Goal: Transaction & Acquisition: Purchase product/service

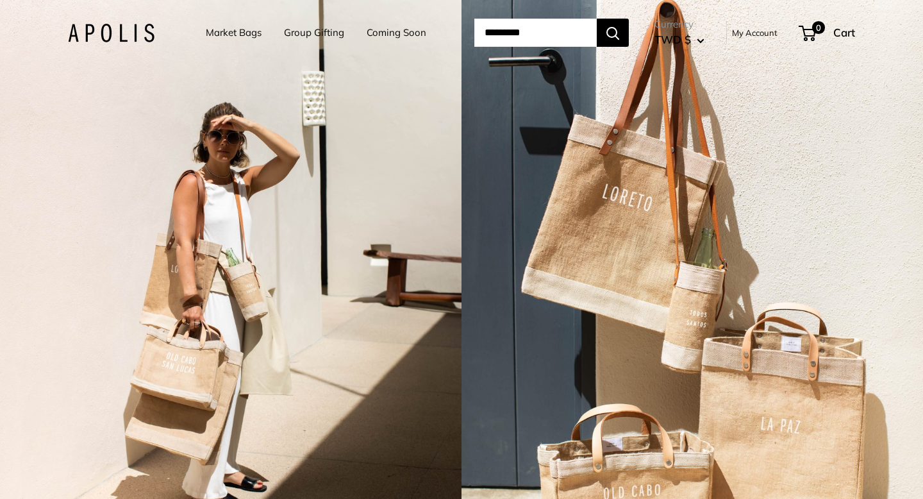
click at [216, 31] on link "Market Bags" at bounding box center [234, 33] width 56 height 18
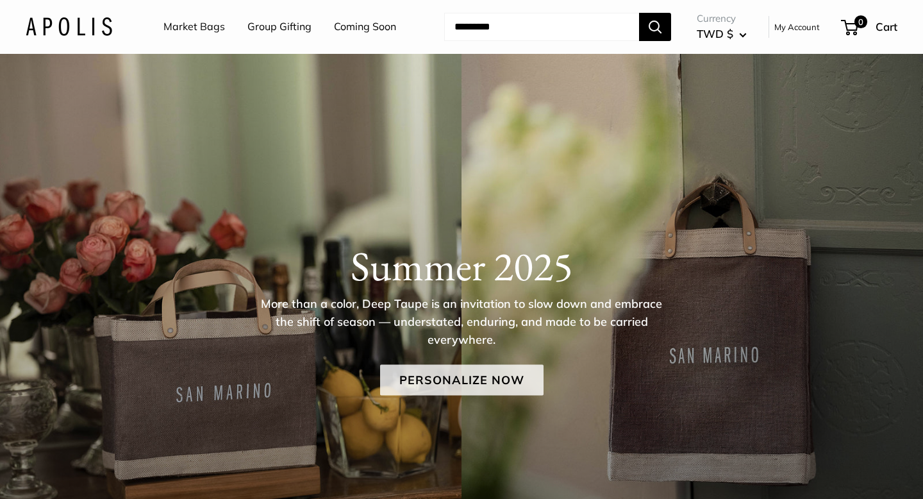
click at [417, 367] on link "Personalize Now" at bounding box center [461, 379] width 163 height 31
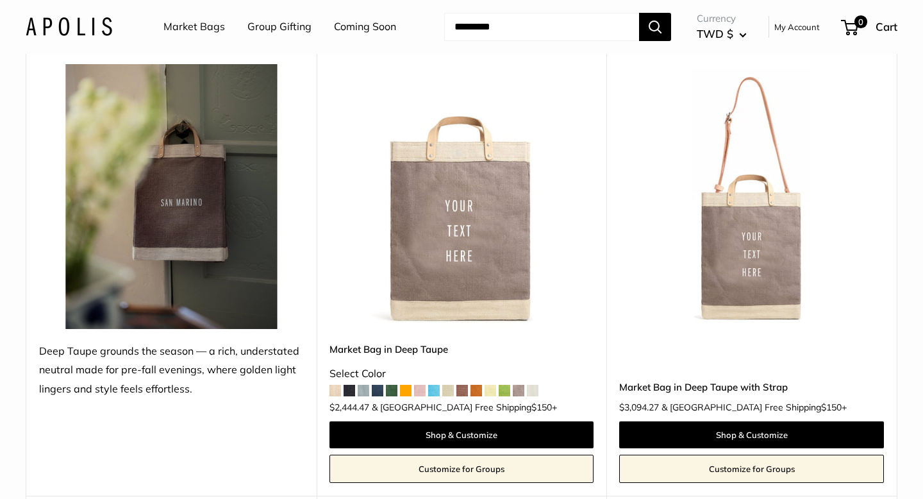
scroll to position [216, 0]
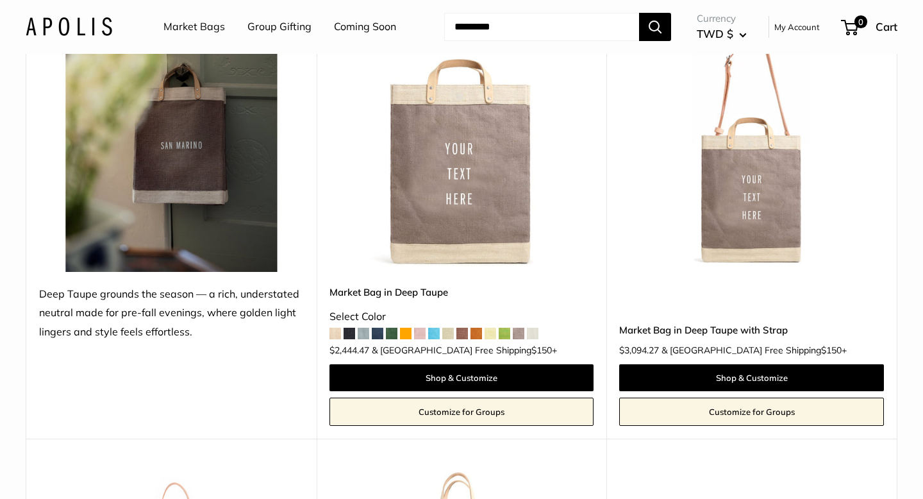
click at [0, 0] on img at bounding box center [0, 0] width 0 height 0
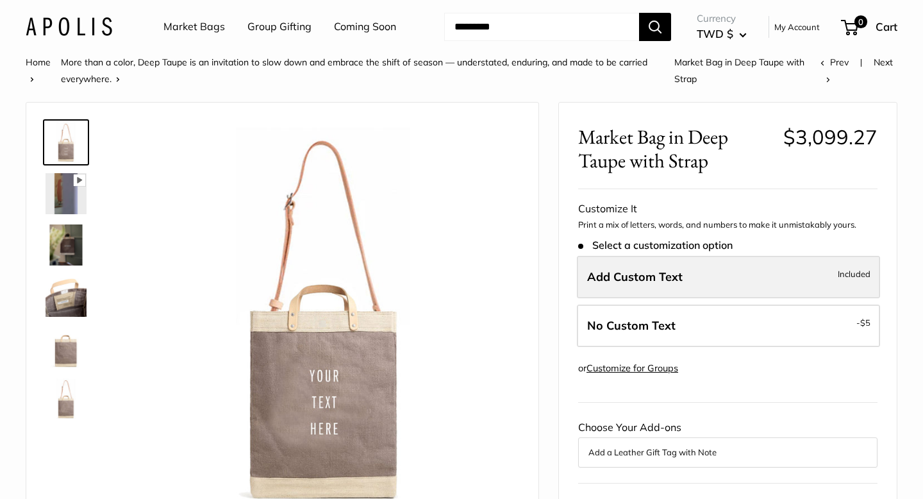
click at [799, 278] on label "Add Custom Text Included" at bounding box center [728, 277] width 303 height 42
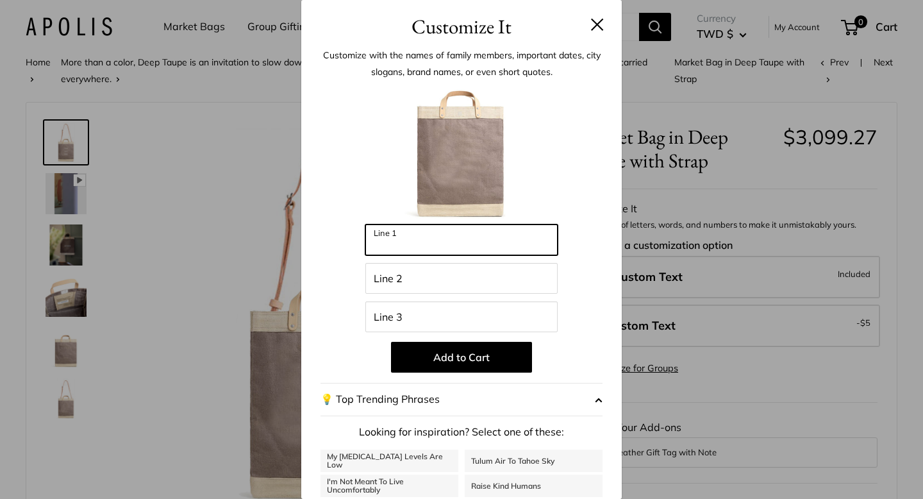
click at [476, 231] on input "Line 1" at bounding box center [461, 239] width 192 height 31
type input "***"
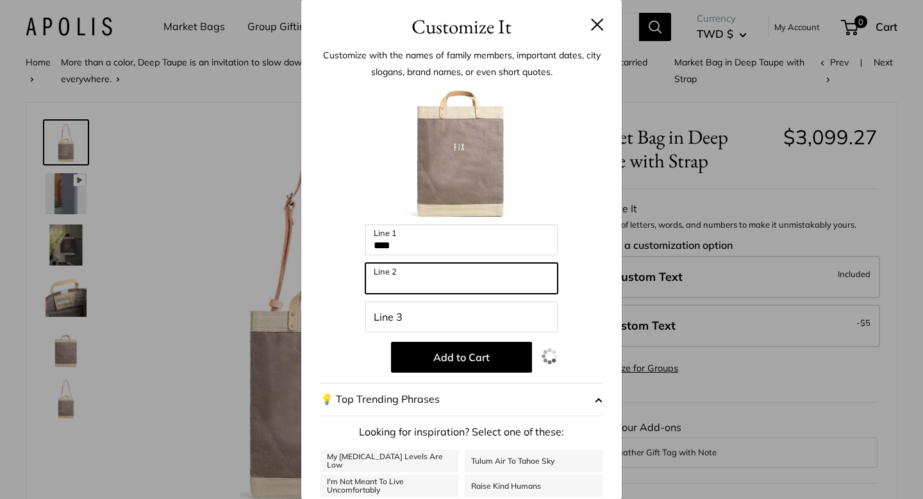
click at [436, 285] on input "Line 2" at bounding box center [461, 278] width 192 height 31
type input "****"
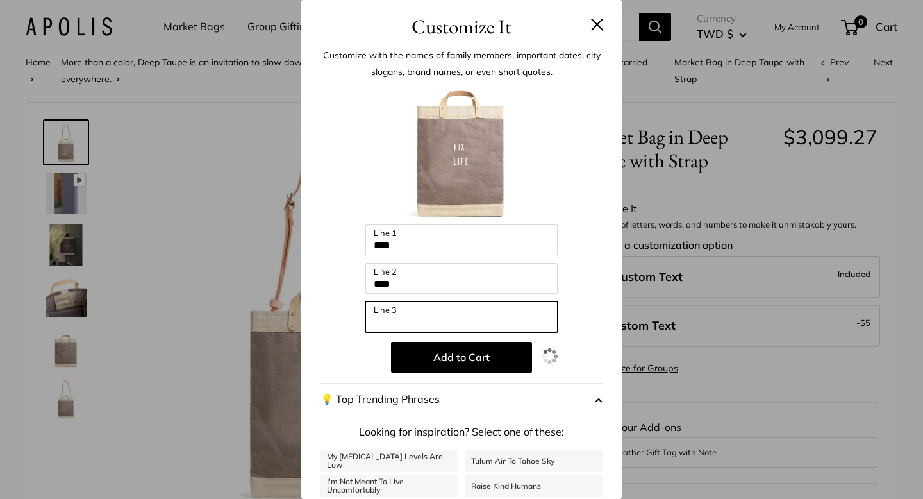
click at [415, 327] on input "Line 3" at bounding box center [461, 316] width 192 height 31
type input "*"
click at [424, 310] on input "Line 3" at bounding box center [461, 316] width 192 height 31
type input "****"
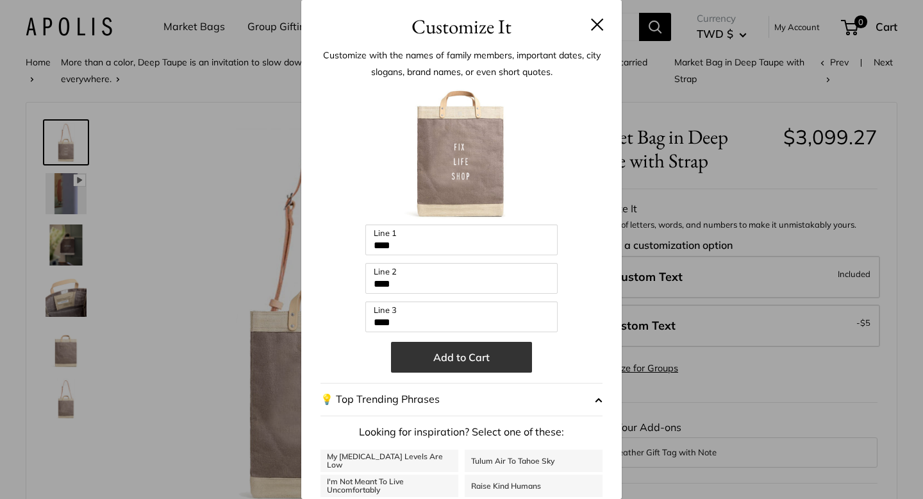
click at [422, 366] on button "Add to Cart" at bounding box center [461, 357] width 141 height 31
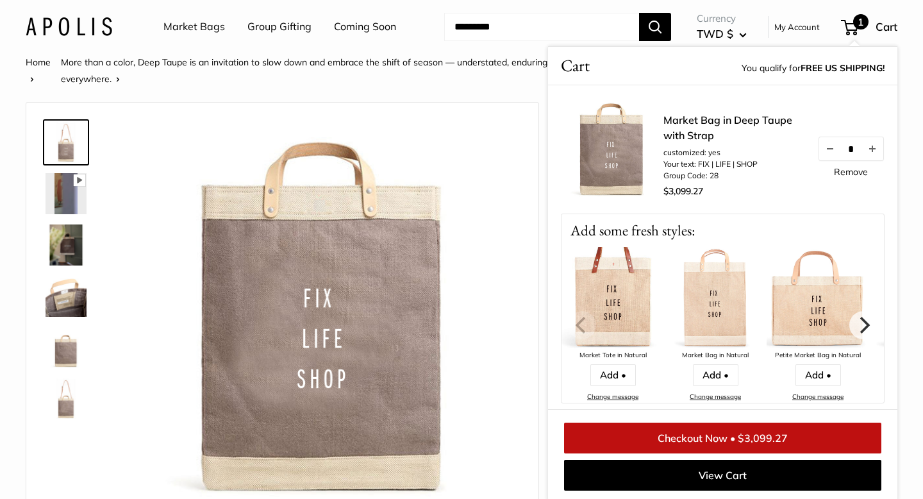
click at [627, 295] on img at bounding box center [612, 298] width 103 height 103
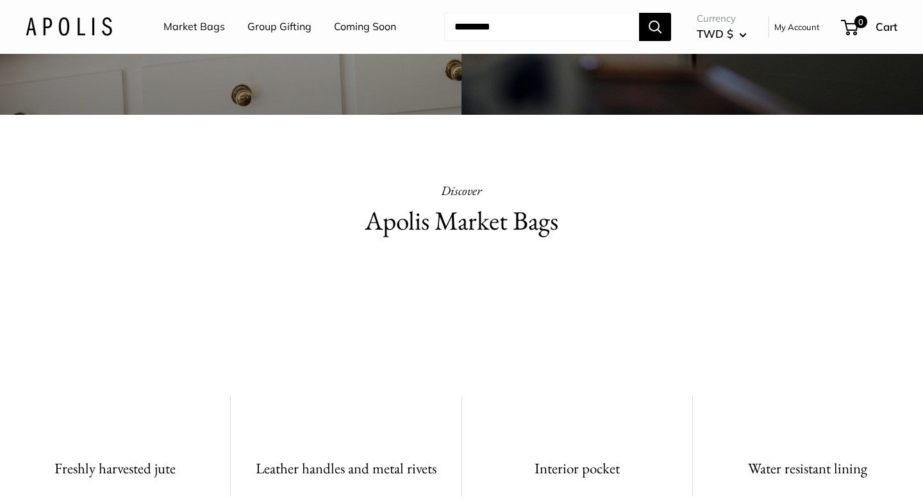
scroll to position [557, 0]
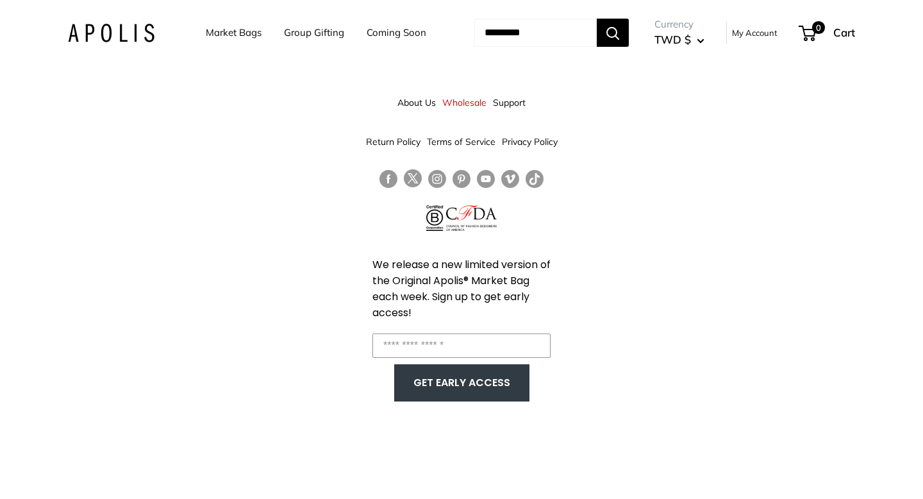
click at [210, 33] on link "Market Bags" at bounding box center [234, 33] width 56 height 18
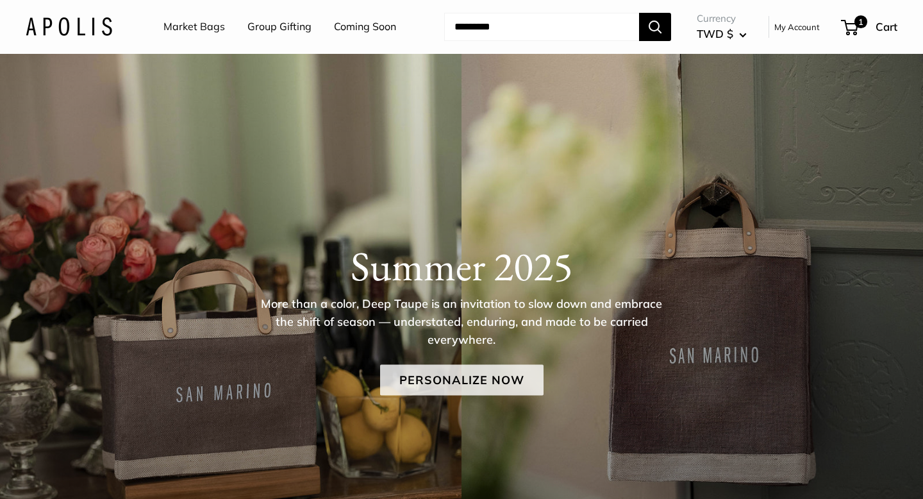
click at [487, 372] on link "Personalize Now" at bounding box center [461, 379] width 163 height 31
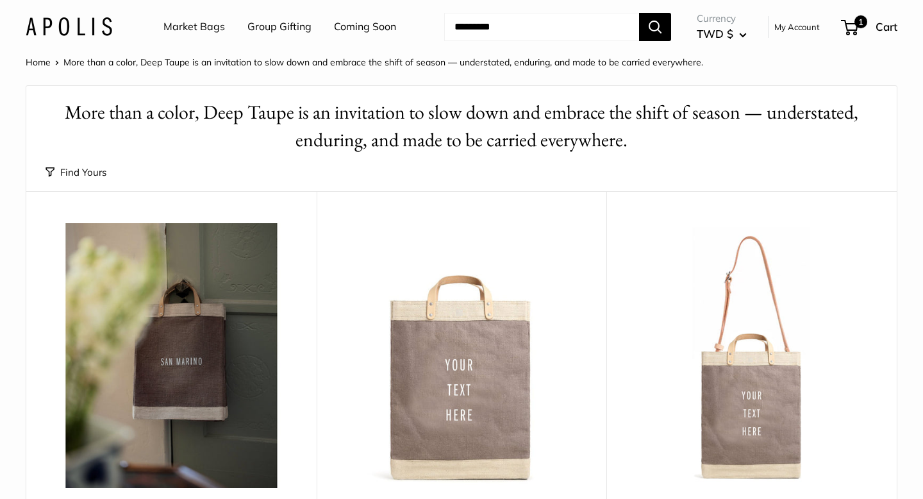
scroll to position [236, 0]
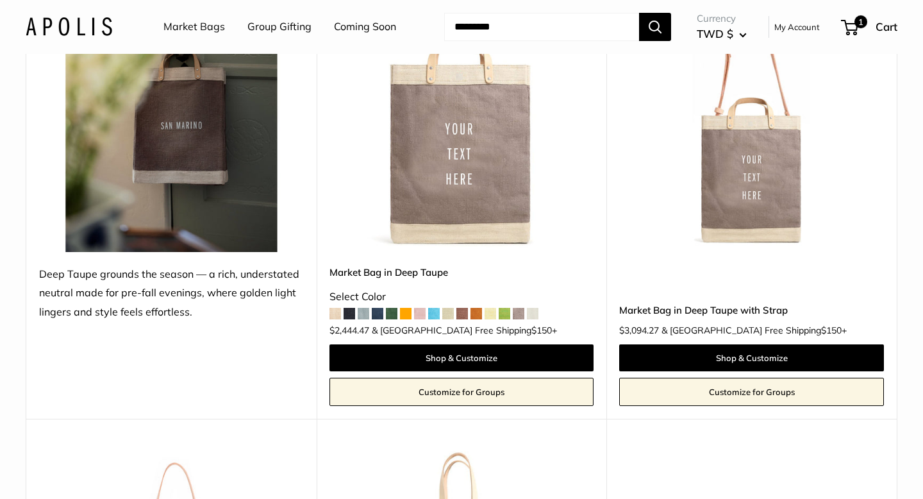
click at [690, 341] on form "Shop & Customize Customize for Groups" at bounding box center [751, 375] width 271 height 68
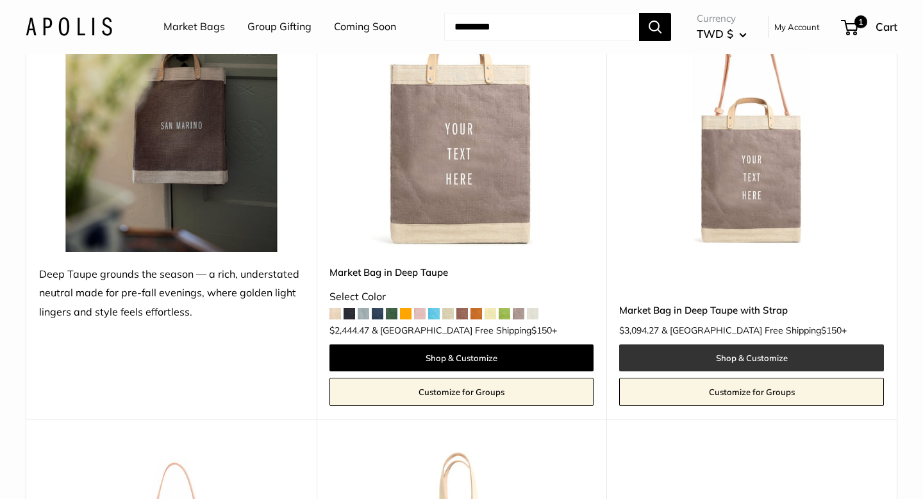
click at [675, 361] on link "Shop & Customize" at bounding box center [751, 357] width 265 height 27
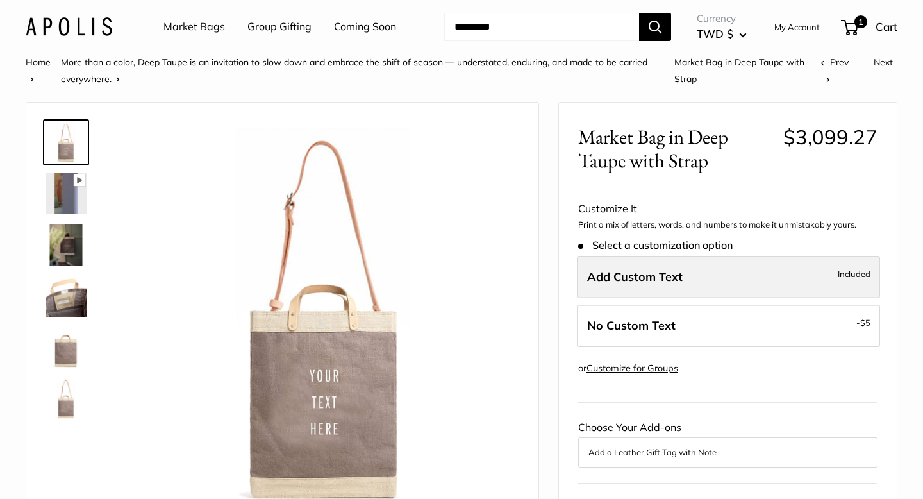
click at [644, 281] on span "Add Custom Text" at bounding box center [634, 276] width 95 height 15
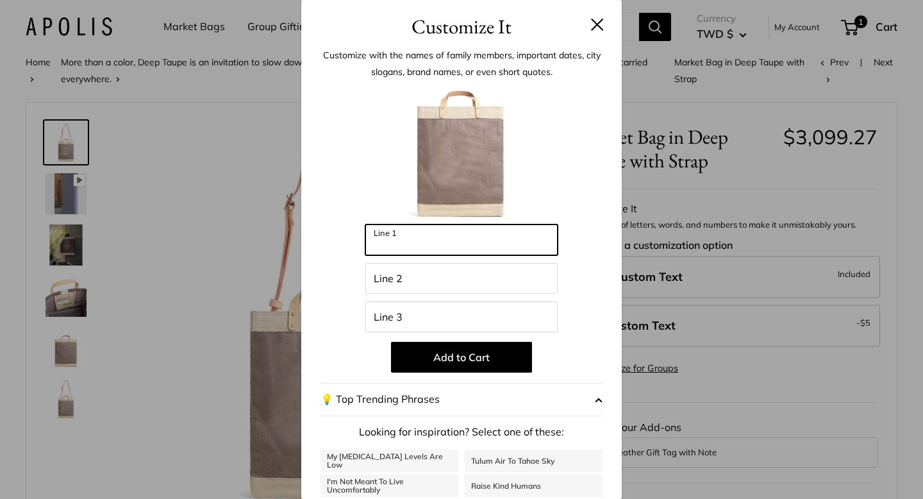
click at [470, 236] on input "Line 1" at bounding box center [461, 239] width 192 height 31
type input "*"
type input "***"
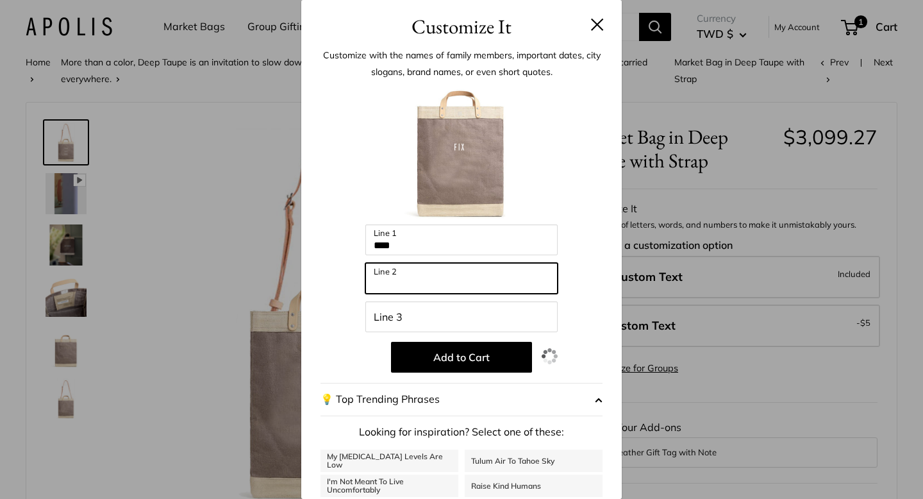
click at [435, 269] on input "Line 2" at bounding box center [461, 278] width 192 height 31
type input "**"
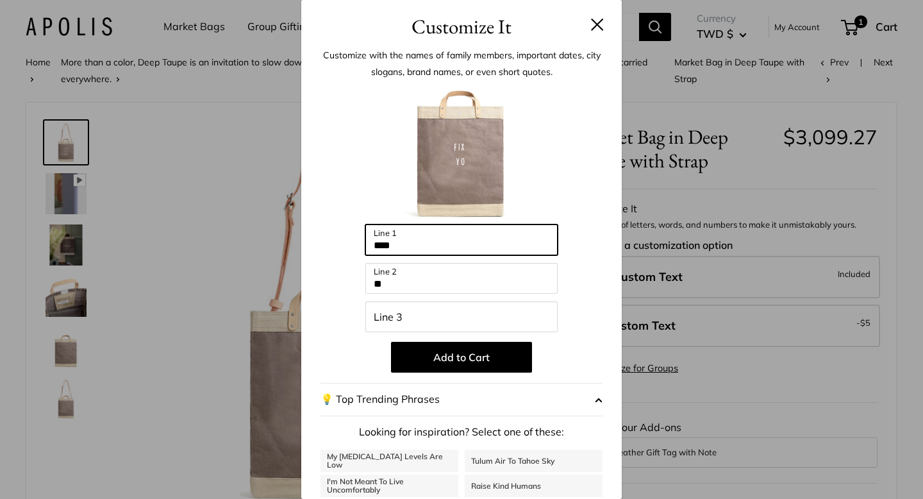
click at [452, 248] on input "***" at bounding box center [461, 239] width 192 height 31
type input "**********"
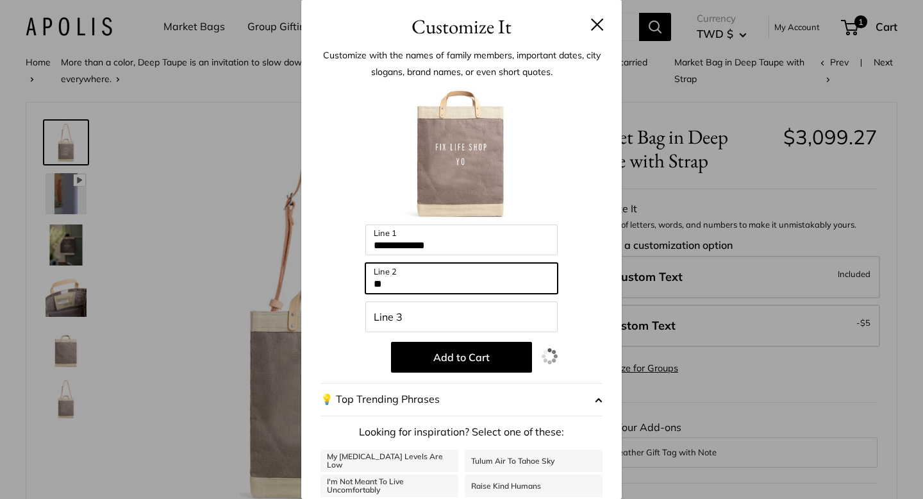
click at [431, 281] on input "**" at bounding box center [461, 278] width 192 height 31
type input "*"
type input "*******"
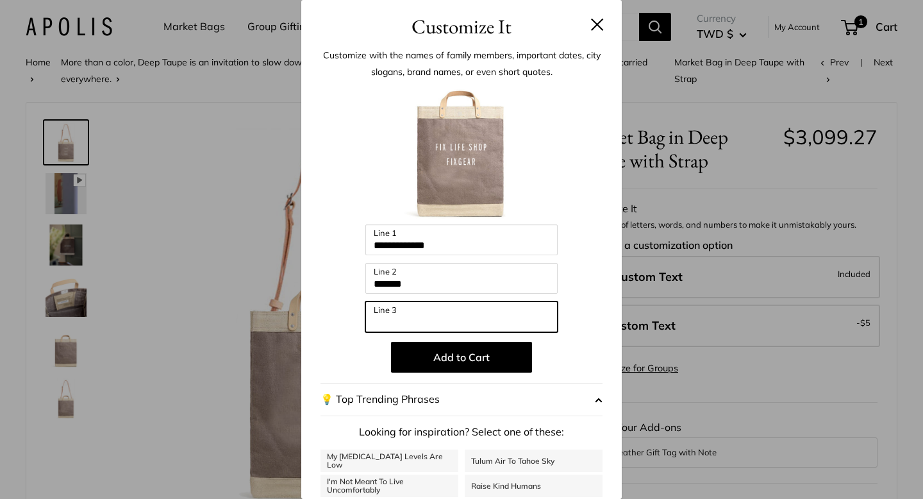
click at [408, 322] on input "Line 3" at bounding box center [461, 316] width 192 height 31
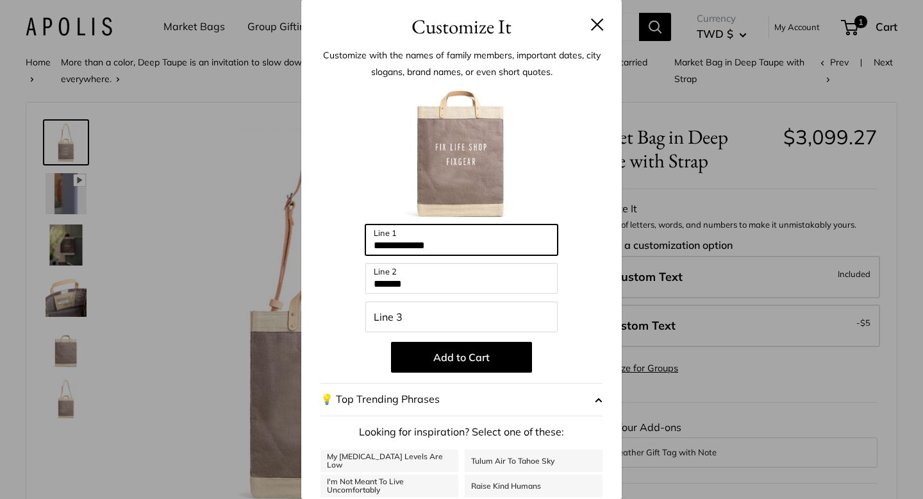
click at [454, 244] on input "**********" at bounding box center [461, 239] width 192 height 31
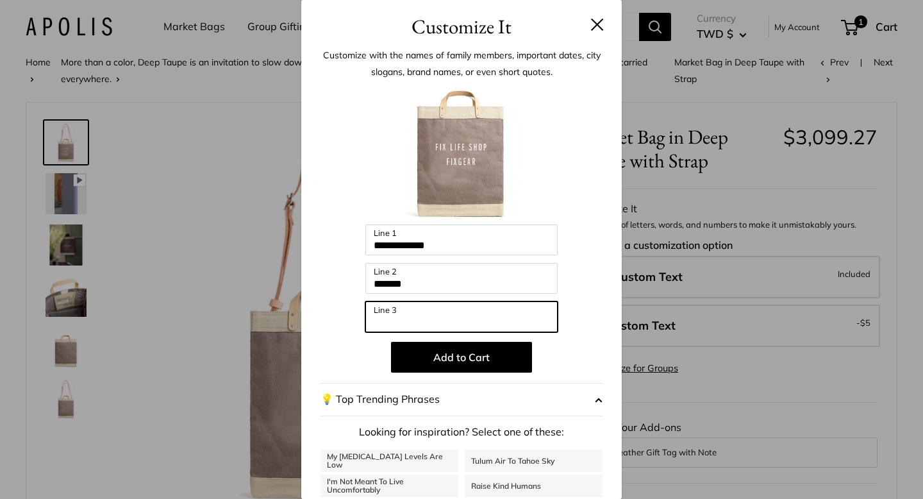
click at [414, 327] on input "Line 3" at bounding box center [461, 316] width 192 height 31
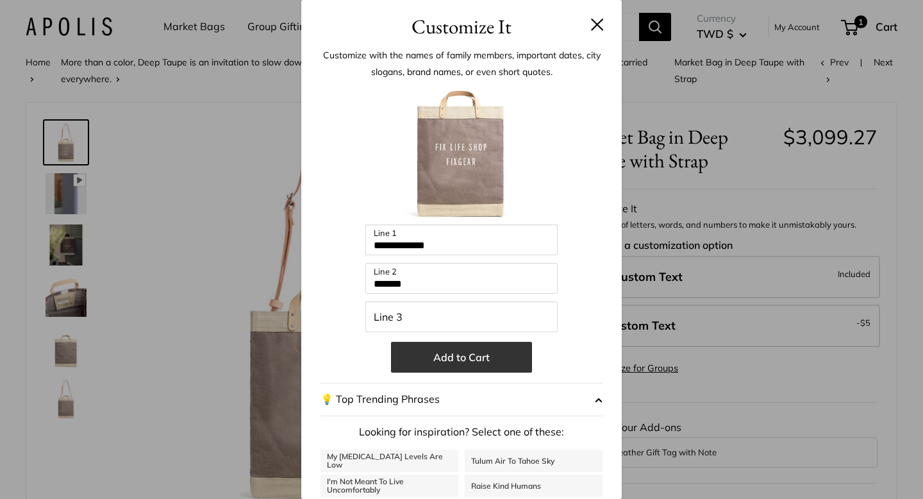
click at [401, 357] on button "Add to Cart" at bounding box center [461, 357] width 141 height 31
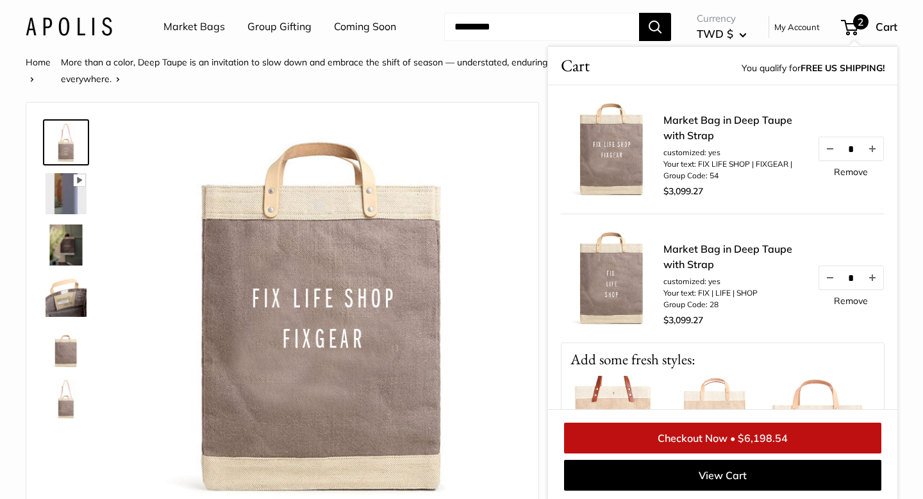
scroll to position [64, 0]
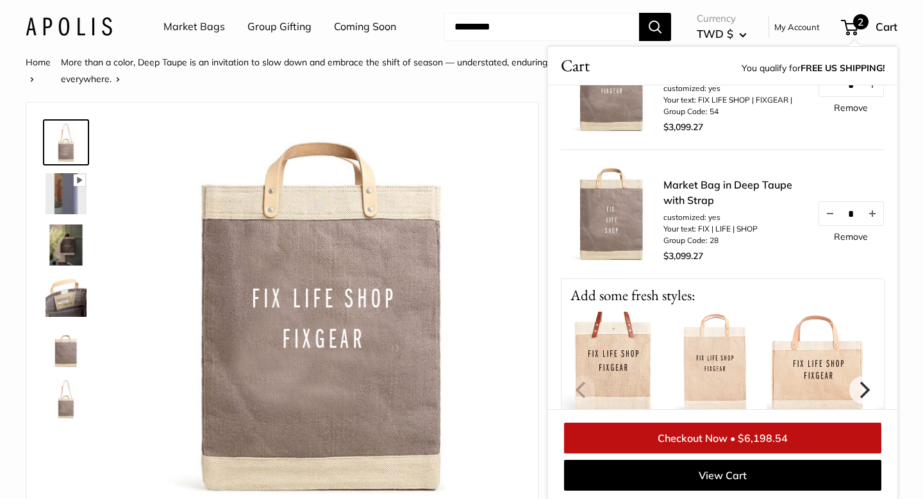
click at [615, 373] on img at bounding box center [612, 362] width 103 height 103
click at [635, 356] on img at bounding box center [612, 362] width 103 height 103
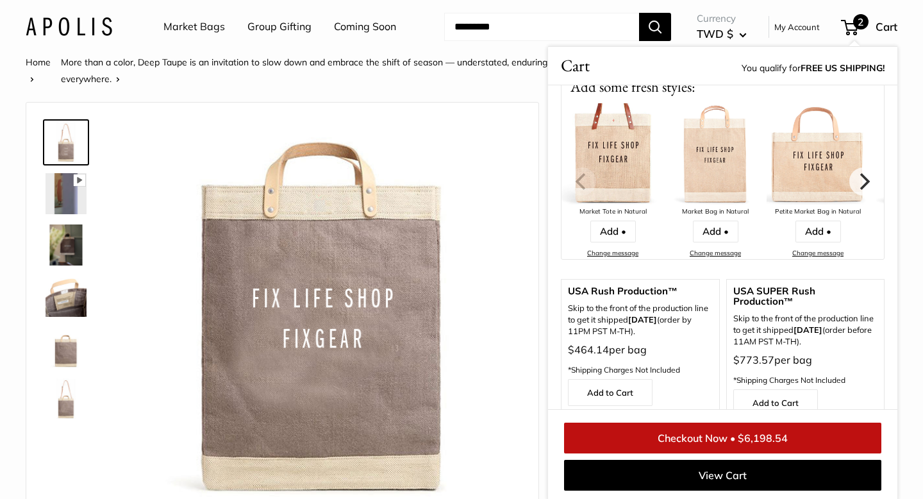
scroll to position [292, 0]
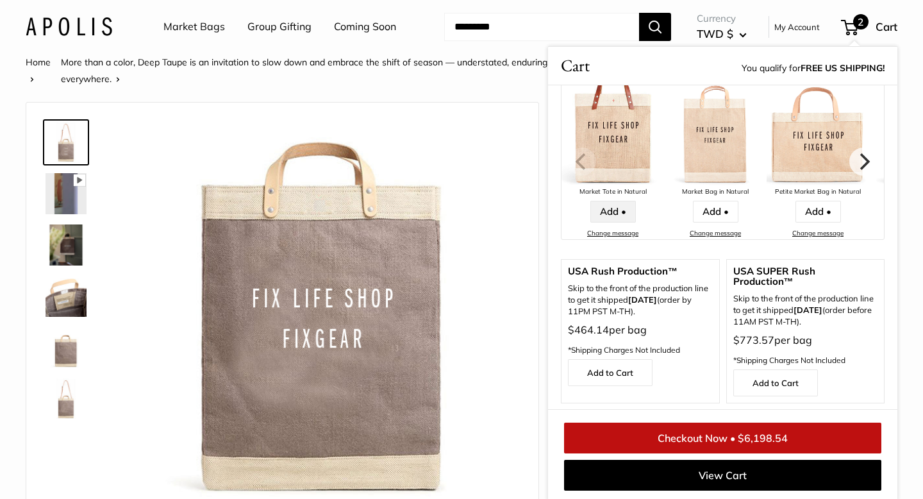
click at [624, 211] on link "Add •" at bounding box center [613, 212] width 46 height 22
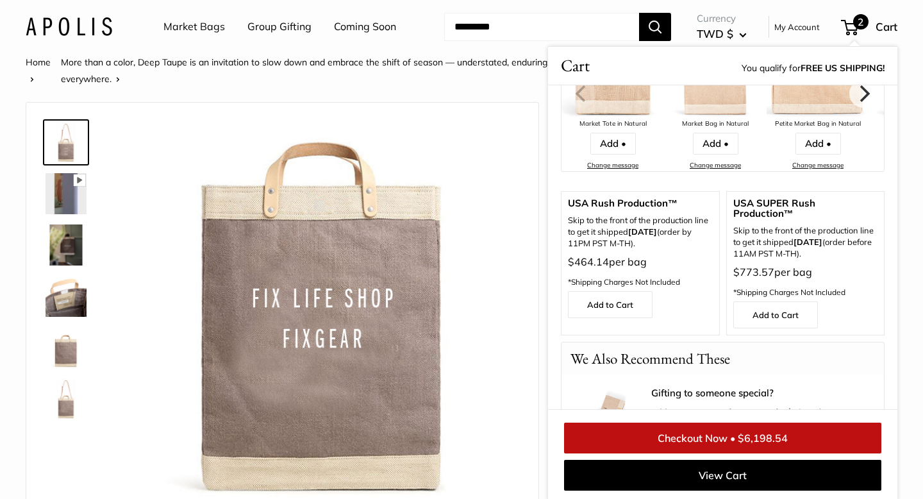
scroll to position [522, 0]
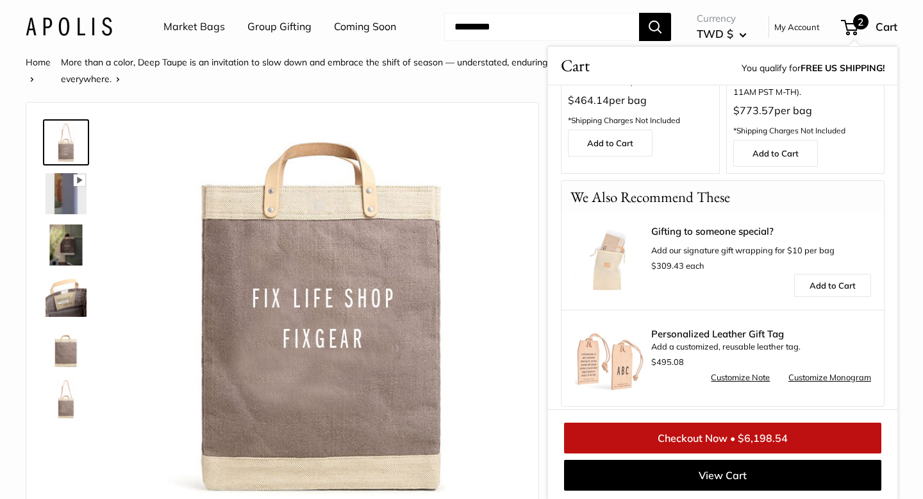
click at [626, 438] on link "Checkout Now • $6,198.54" at bounding box center [722, 437] width 317 height 31
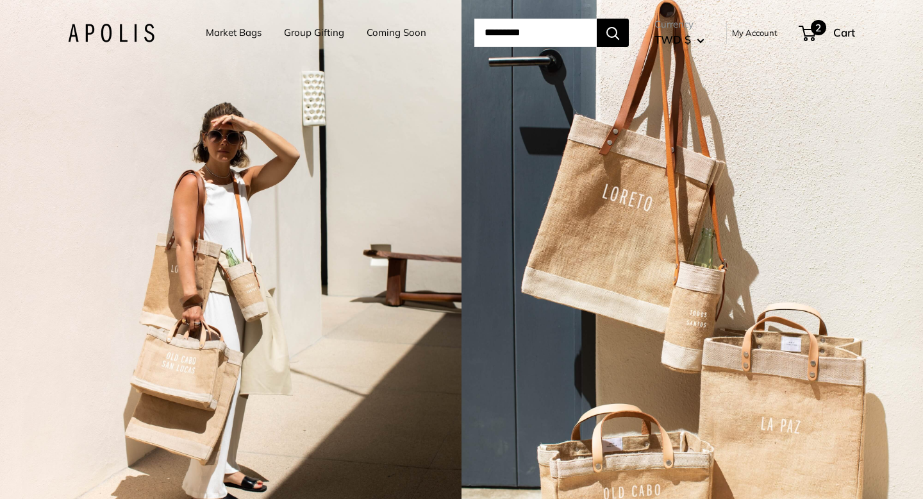
click at [813, 30] on span "2" at bounding box center [807, 33] width 17 height 15
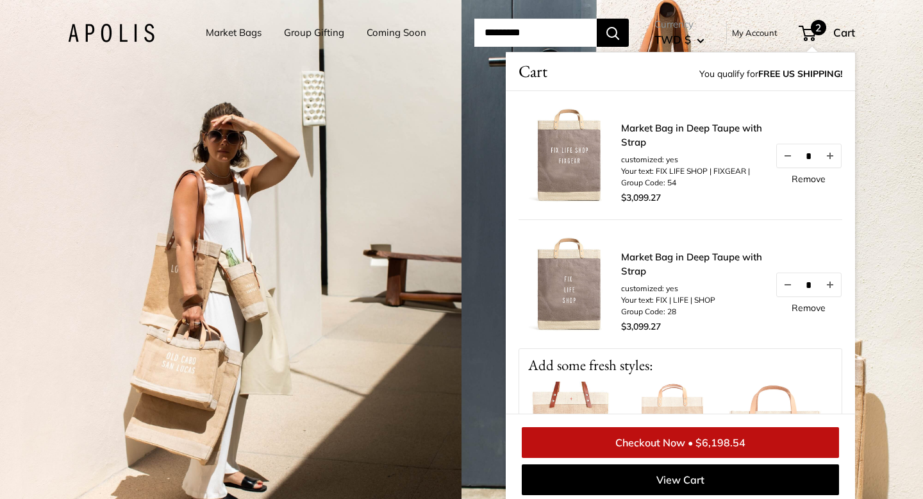
click at [810, 176] on link "Remove" at bounding box center [808, 178] width 34 height 9
click at [805, 308] on link "Remove" at bounding box center [808, 307] width 34 height 9
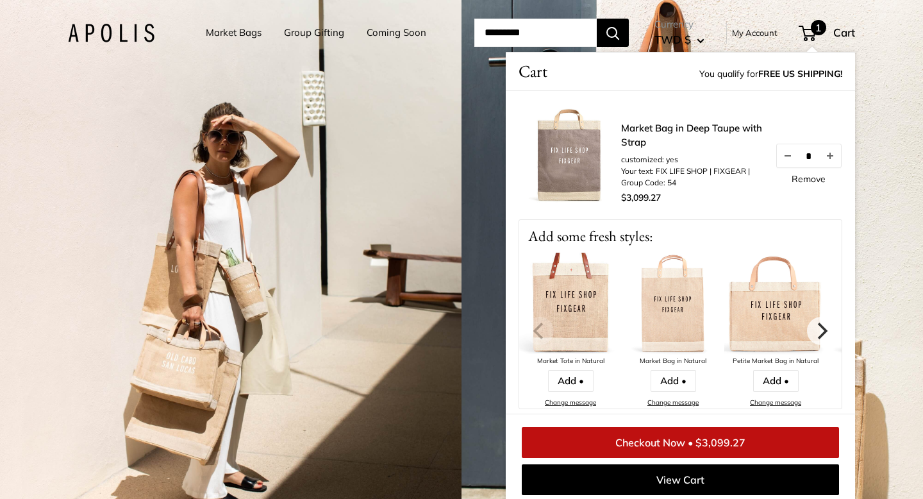
click at [233, 41] on link "Market Bags" at bounding box center [234, 33] width 56 height 18
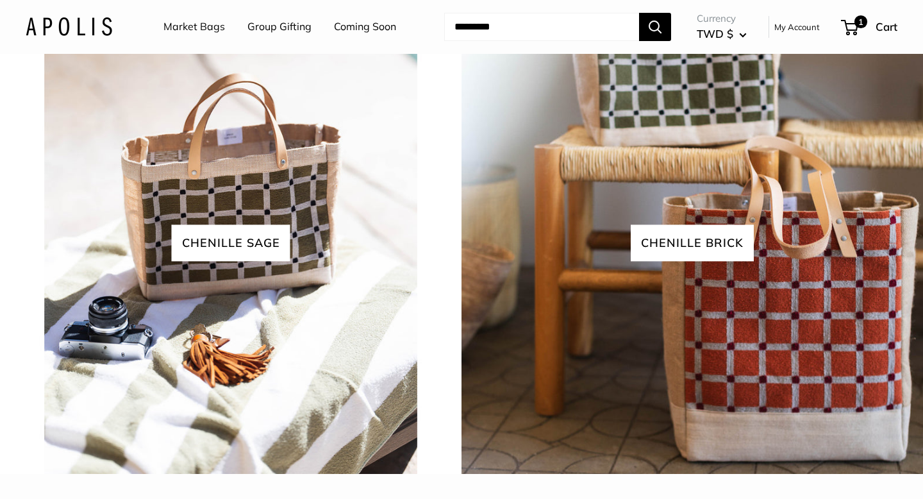
scroll to position [1834, 0]
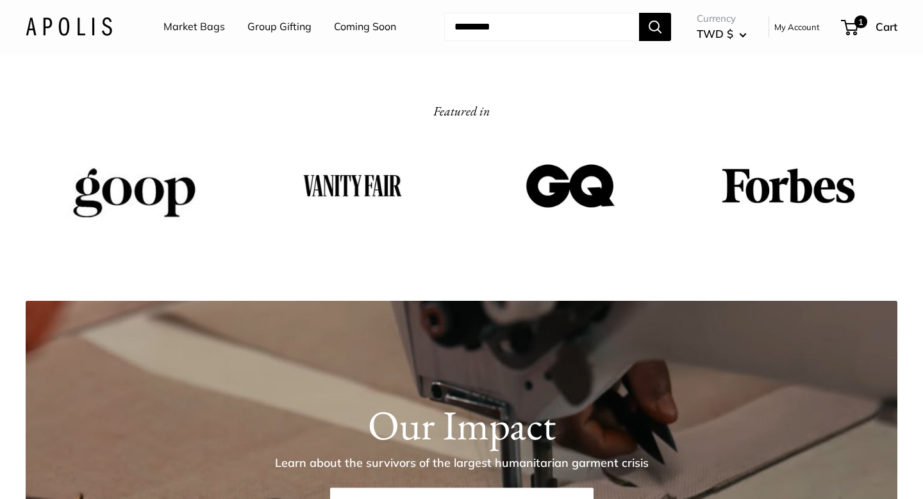
click at [212, 28] on link "Market Bags" at bounding box center [194, 26] width 62 height 19
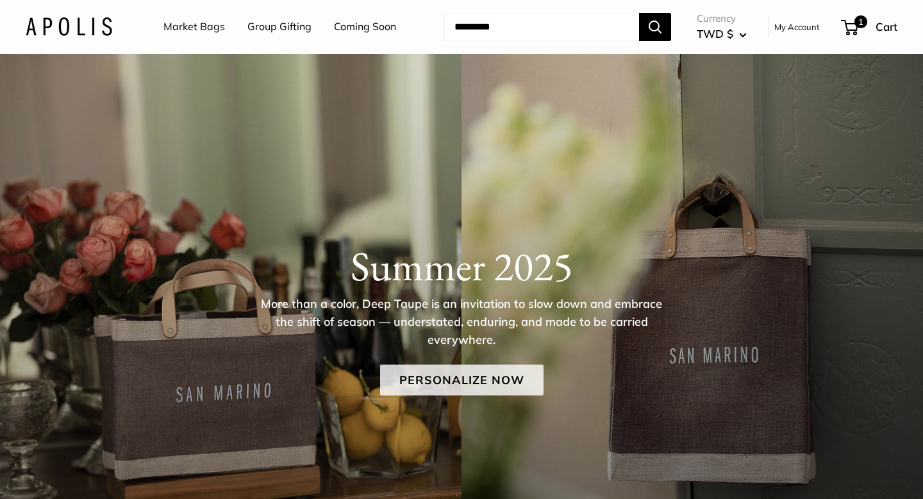
click at [411, 390] on link "Personalize Now" at bounding box center [461, 379] width 163 height 31
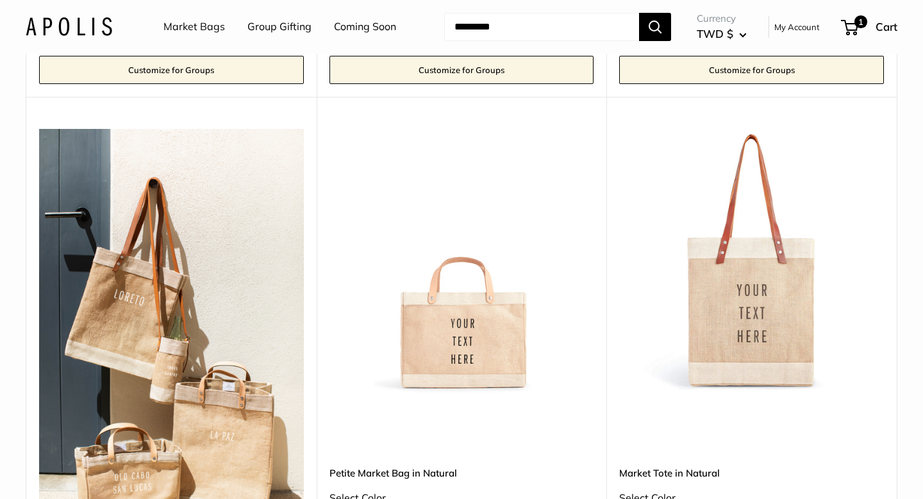
scroll to position [1114, 0]
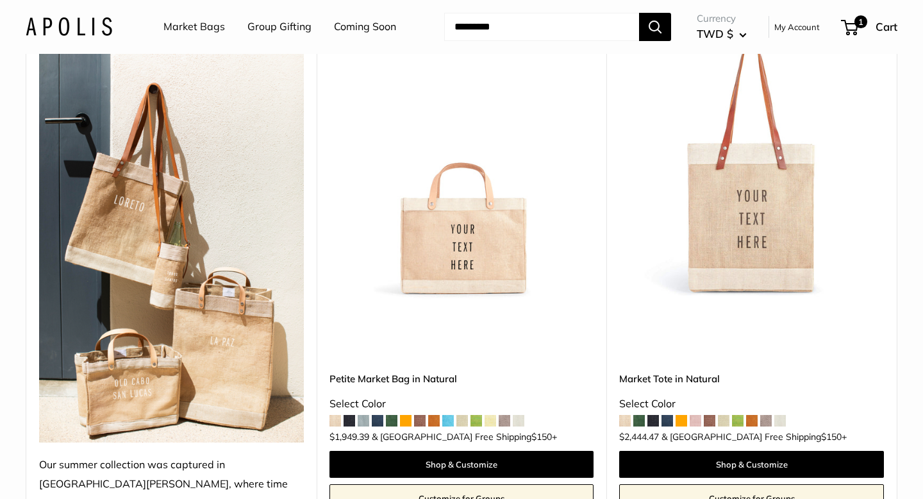
click at [0, 0] on img at bounding box center [0, 0] width 0 height 0
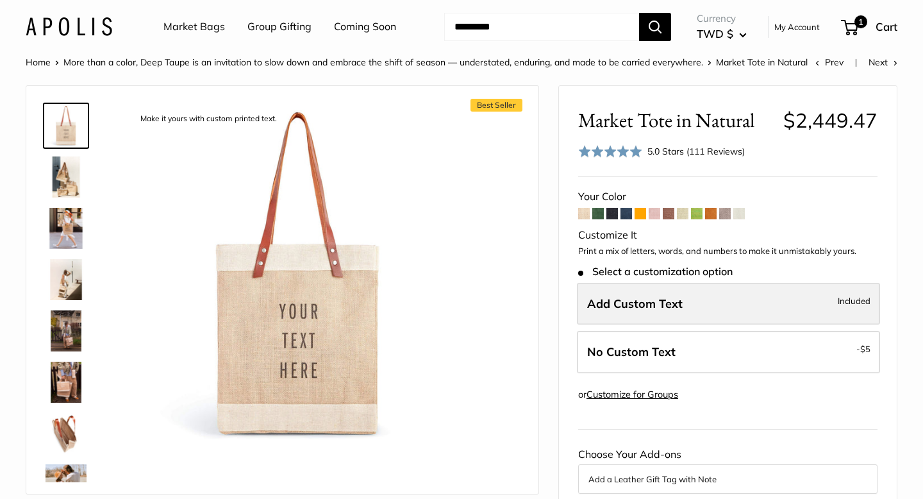
click at [620, 306] on span "Add Custom Text" at bounding box center [634, 303] width 95 height 15
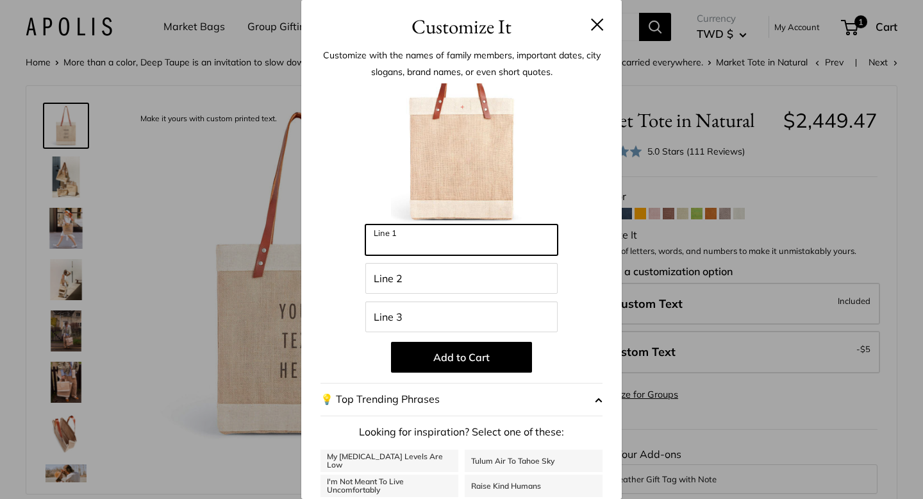
click at [447, 242] on input "Line 1" at bounding box center [461, 239] width 192 height 31
type input "********"
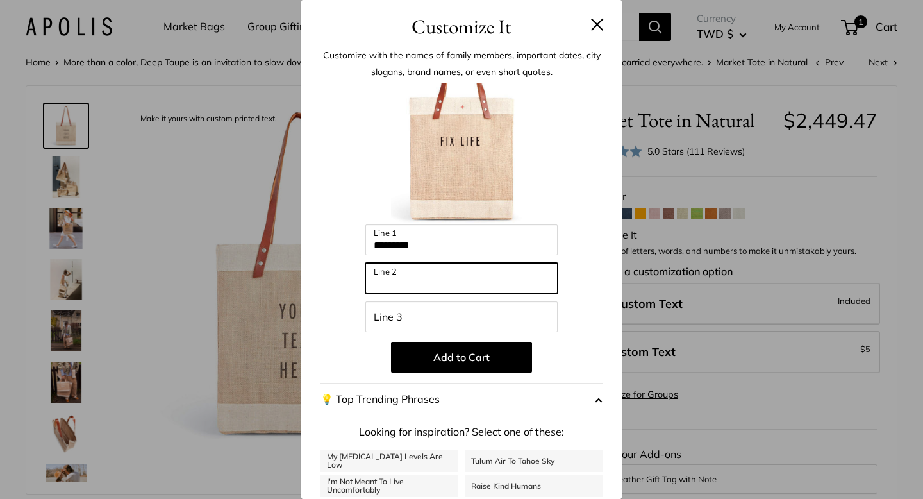
click at [399, 281] on input "Line 2" at bounding box center [461, 278] width 192 height 31
type input "******"
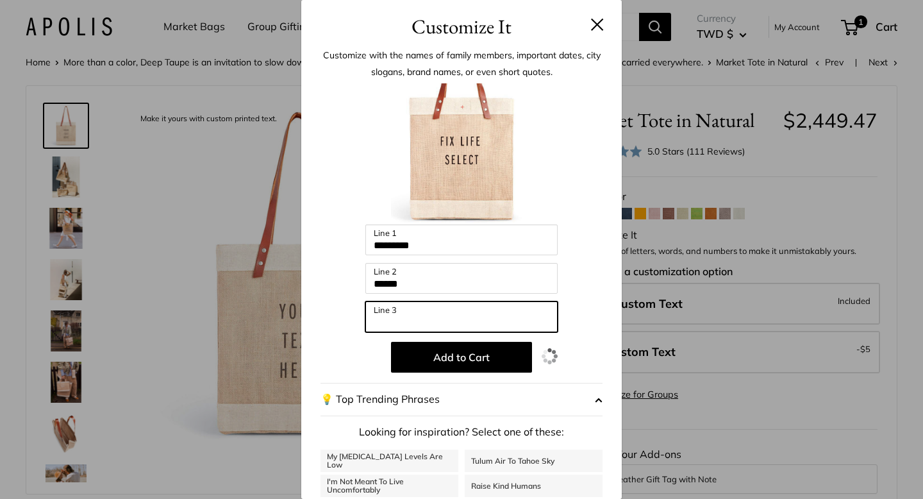
click at [381, 319] on input "Line 3" at bounding box center [461, 316] width 192 height 31
type input "****"
click at [421, 372] on div "Enter 39 letters ******** Line 1 ****** Line 2 **** Line 3 Add to Cart 💡 Top Tr…" at bounding box center [461, 344] width 282 height 522
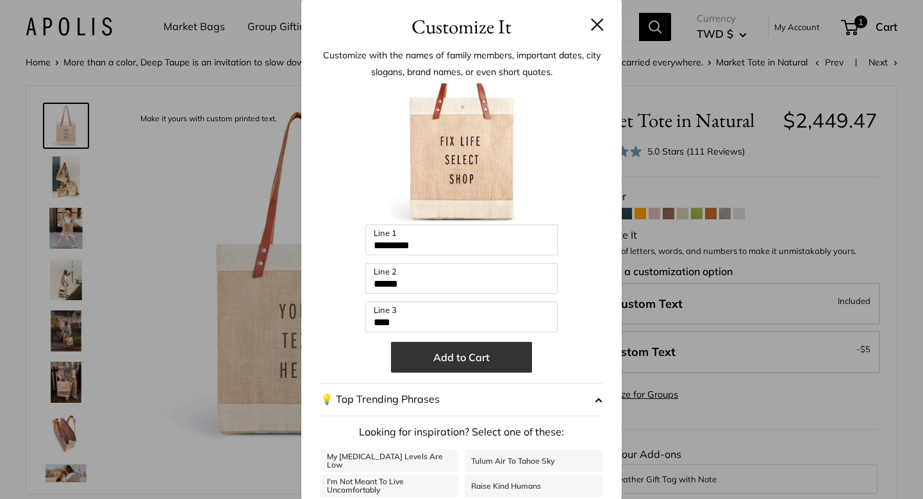
click at [428, 357] on button "Add to Cart" at bounding box center [461, 357] width 141 height 31
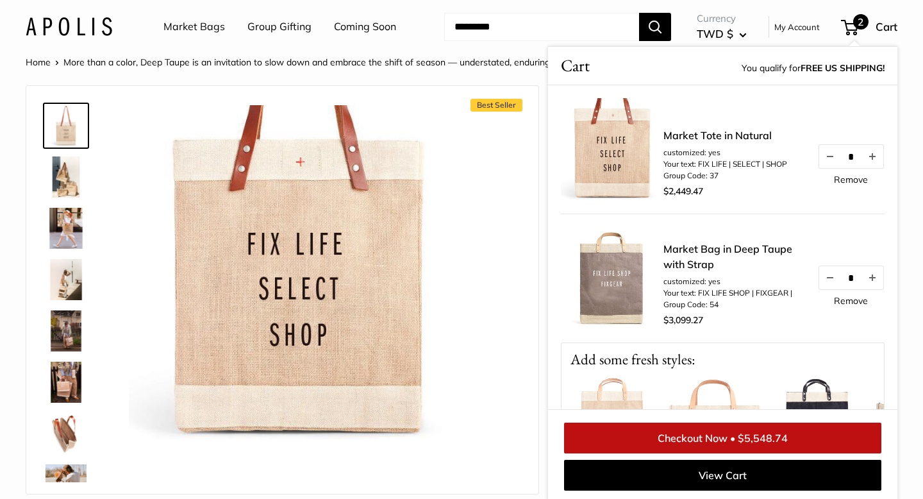
click at [844, 301] on link "Remove" at bounding box center [851, 300] width 34 height 9
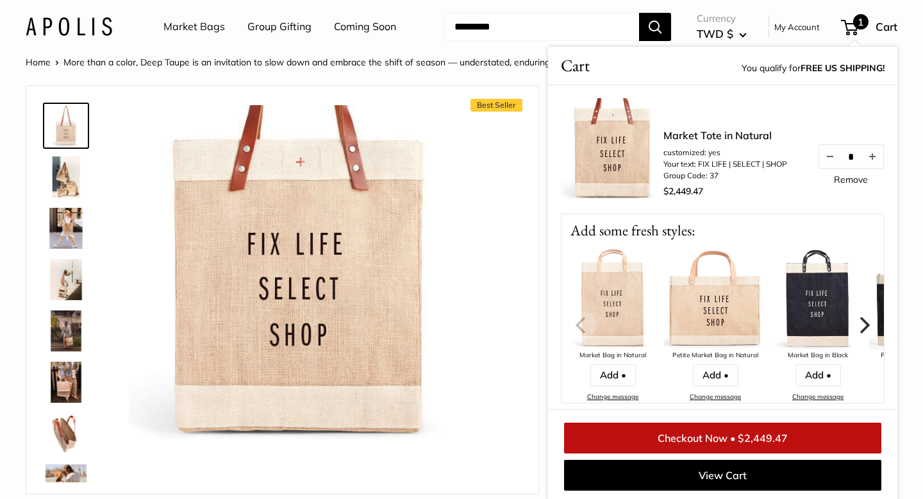
click at [204, 24] on link "Market Bags" at bounding box center [194, 26] width 62 height 19
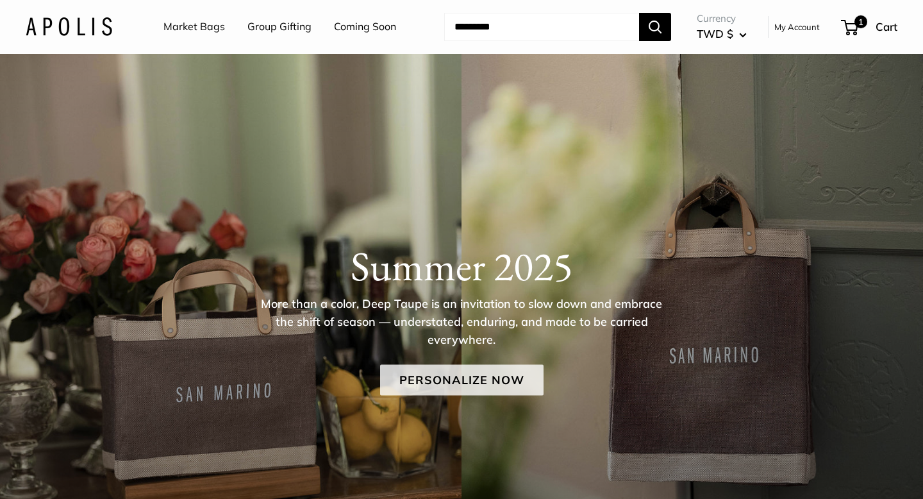
click at [415, 381] on link "Personalize Now" at bounding box center [461, 379] width 163 height 31
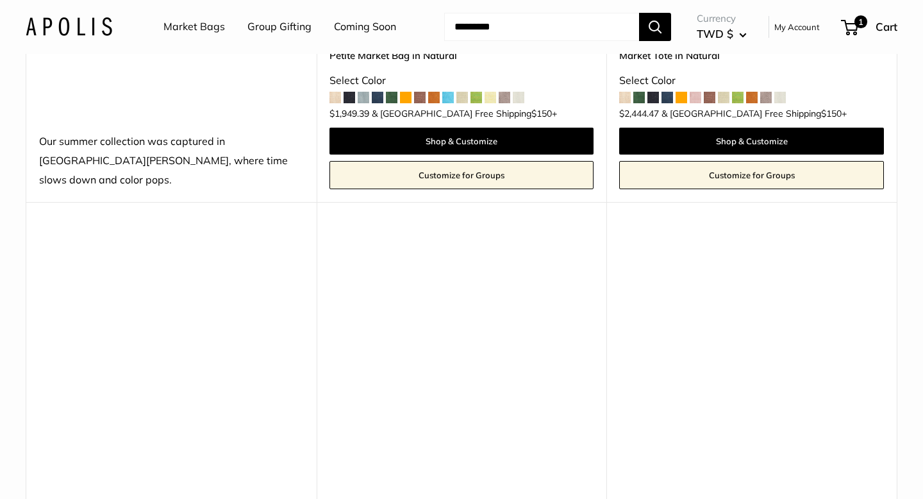
scroll to position [1650, 0]
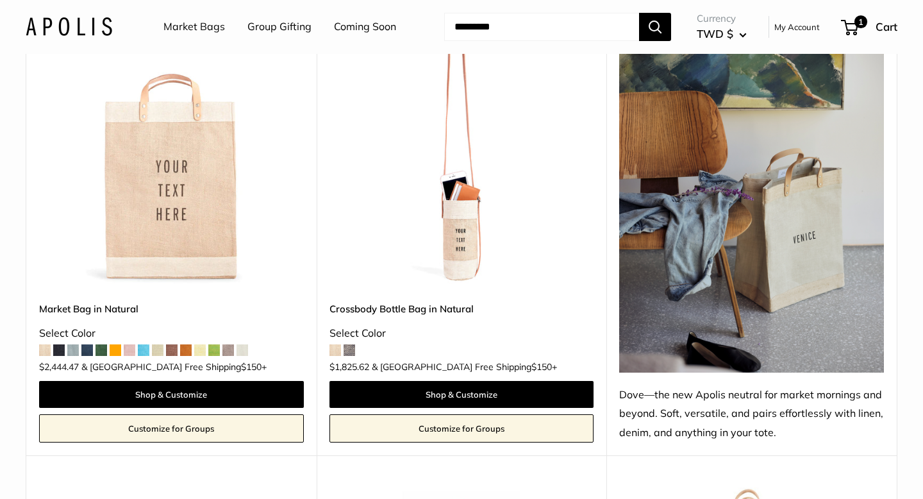
click at [0, 0] on img at bounding box center [0, 0] width 0 height 0
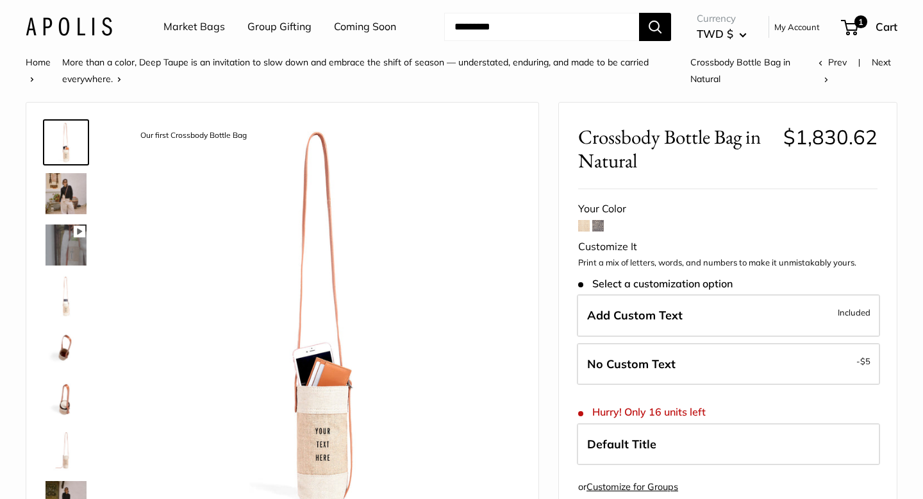
click at [66, 201] on img at bounding box center [66, 193] width 41 height 41
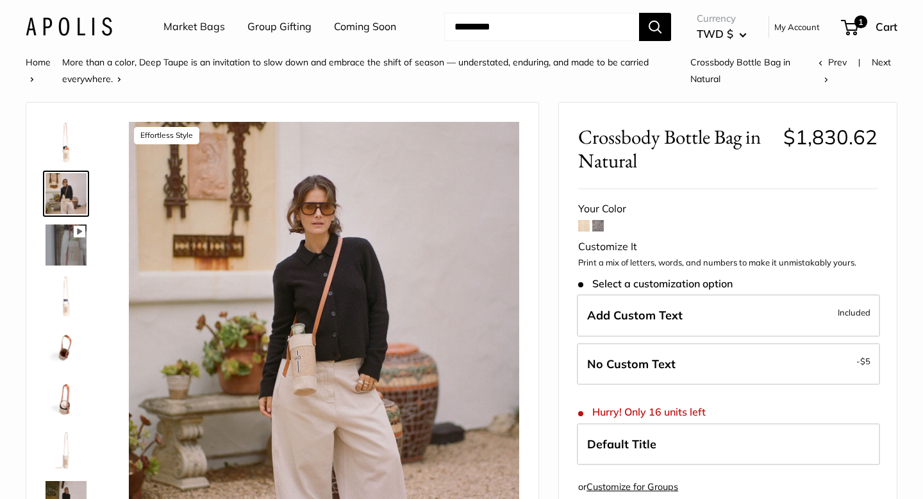
click at [70, 304] on img at bounding box center [66, 296] width 41 height 41
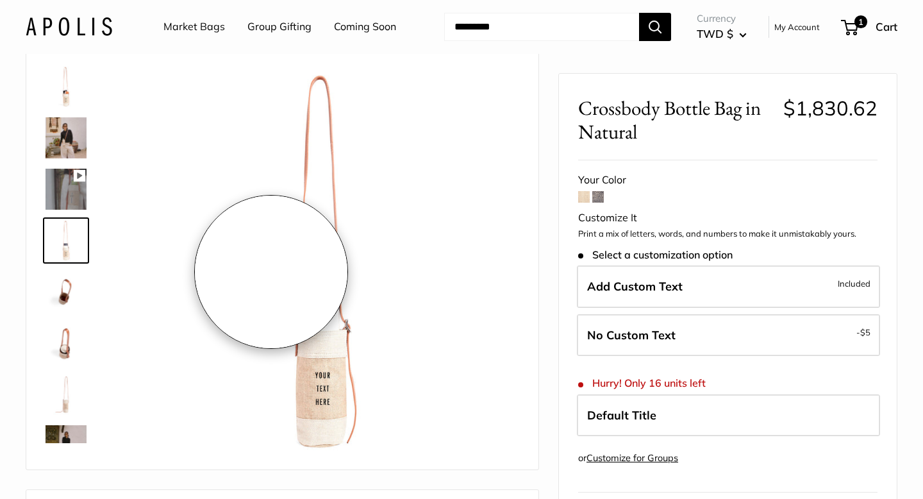
scroll to position [59, 0]
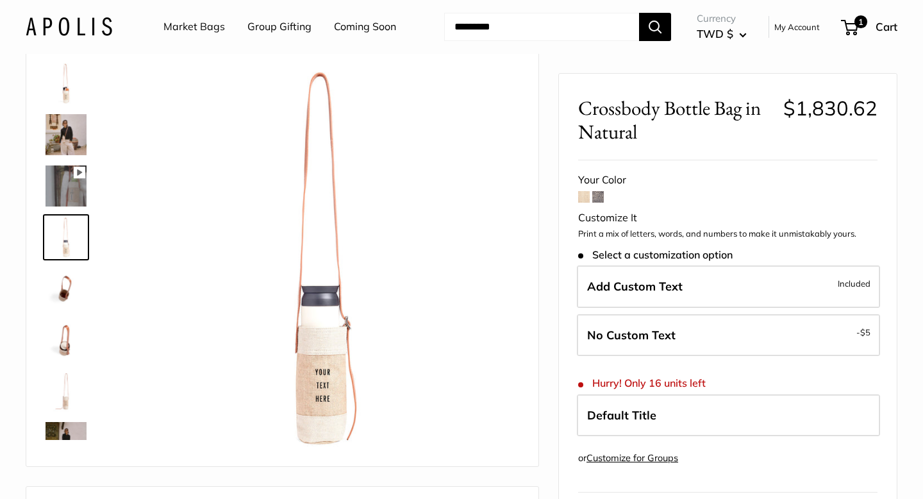
click at [60, 137] on img at bounding box center [66, 134] width 41 height 41
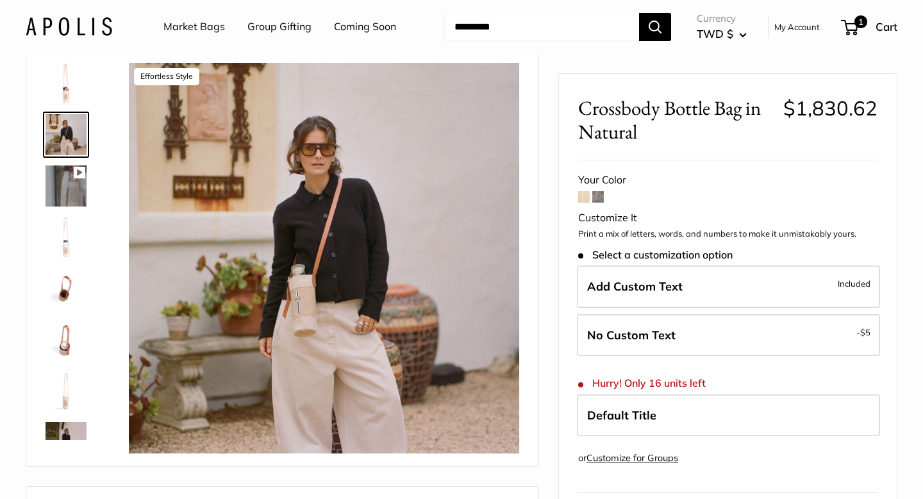
click at [58, 345] on img at bounding box center [66, 339] width 41 height 41
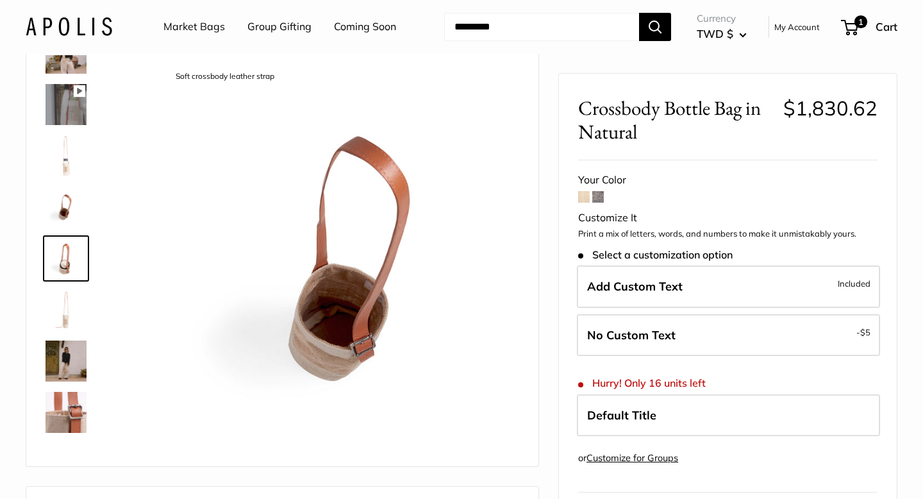
scroll to position [91, 0]
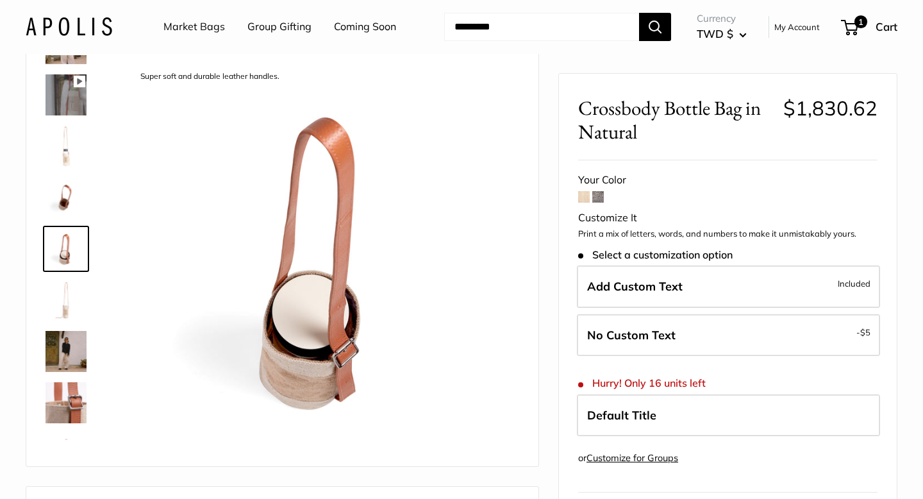
click at [76, 406] on img at bounding box center [66, 402] width 41 height 41
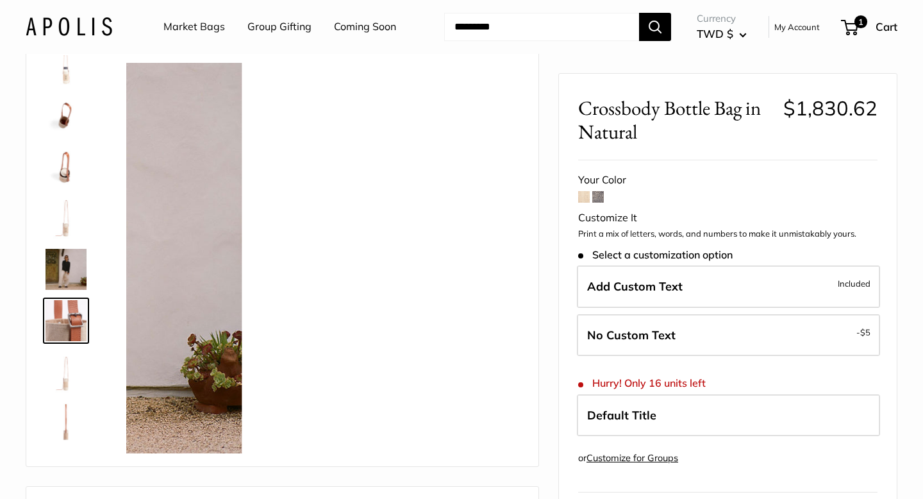
scroll to position [185, 0]
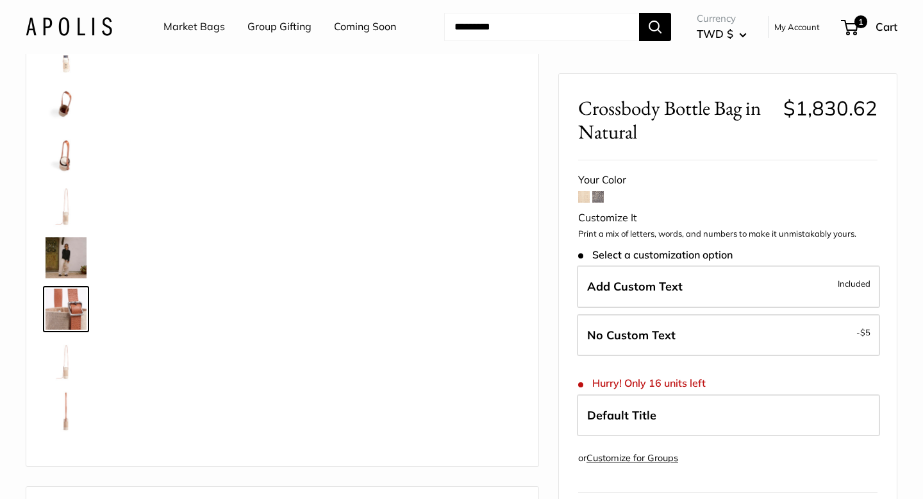
click at [61, 385] on div at bounding box center [71, 247] width 62 height 385
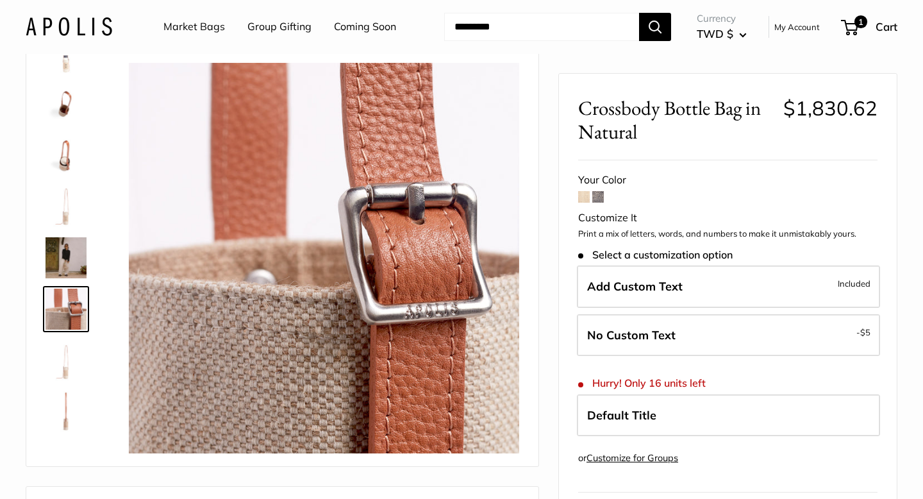
click at [65, 372] on img at bounding box center [66, 360] width 41 height 41
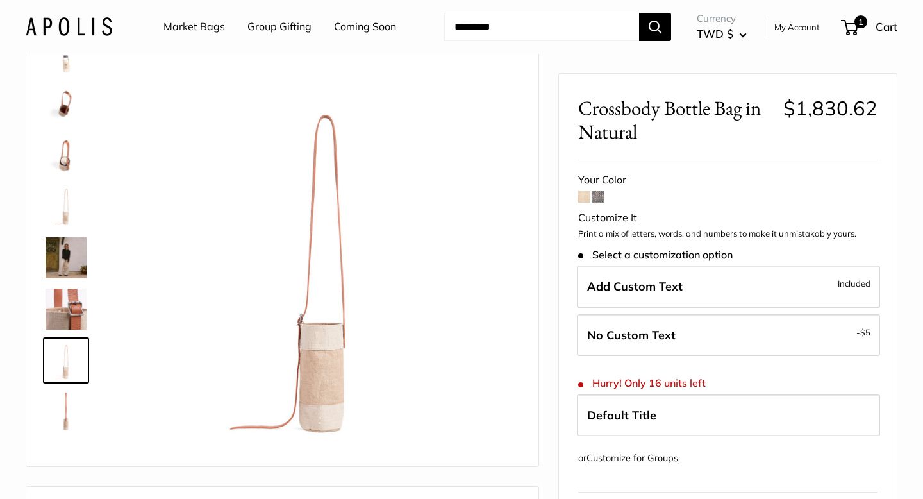
click at [74, 407] on img at bounding box center [66, 411] width 41 height 41
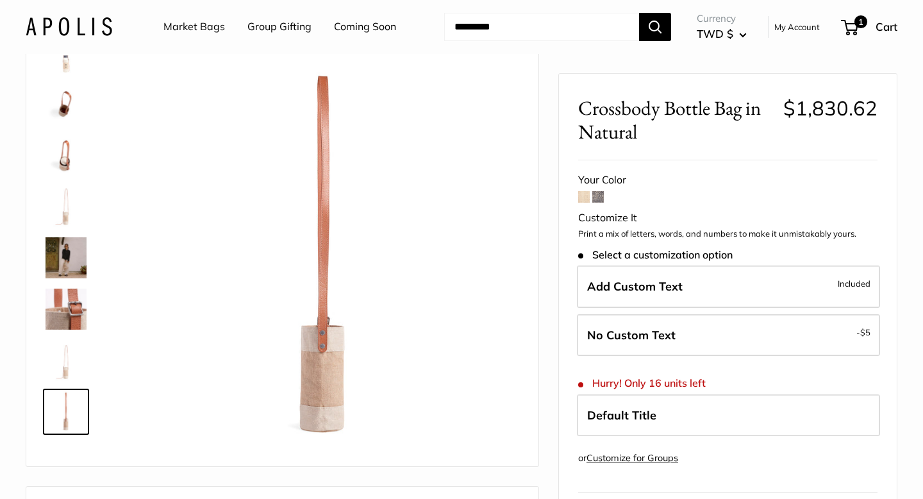
click at [63, 106] on img at bounding box center [66, 103] width 41 height 41
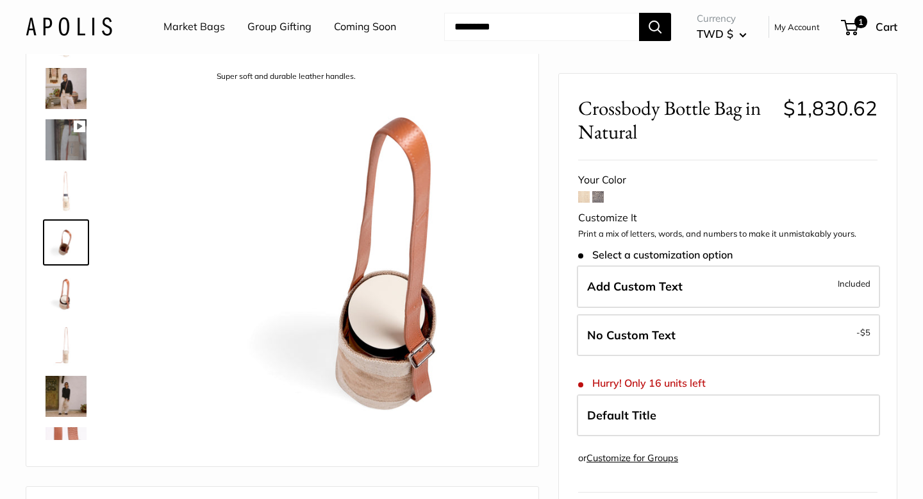
scroll to position [40, 0]
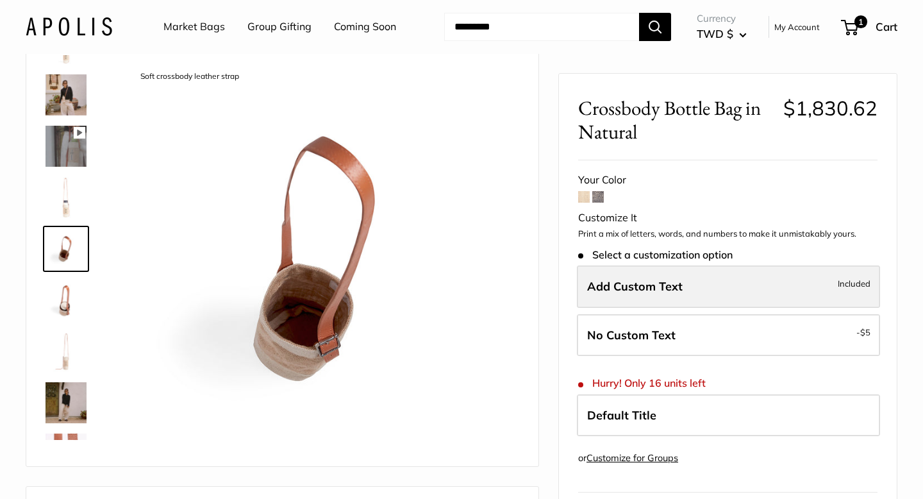
click at [685, 278] on label "Add Custom Text Included" at bounding box center [728, 286] width 303 height 42
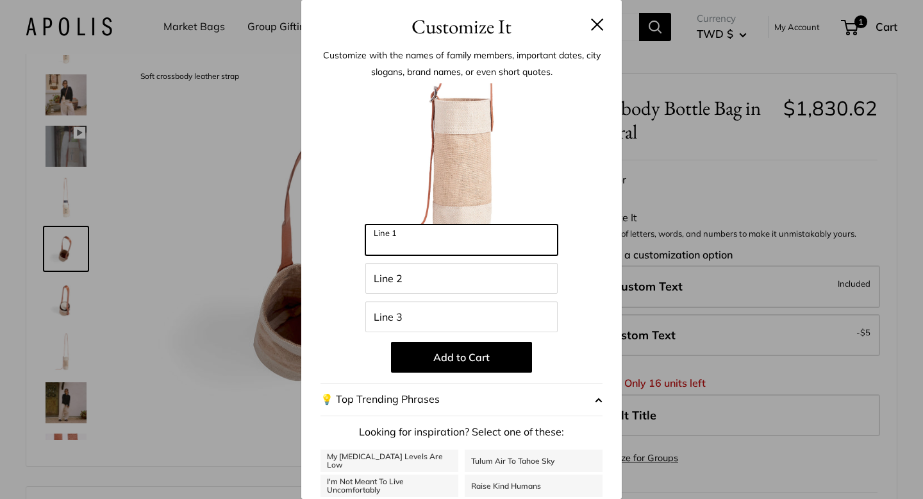
click at [520, 233] on input "Line 1" at bounding box center [461, 239] width 192 height 31
type input "***"
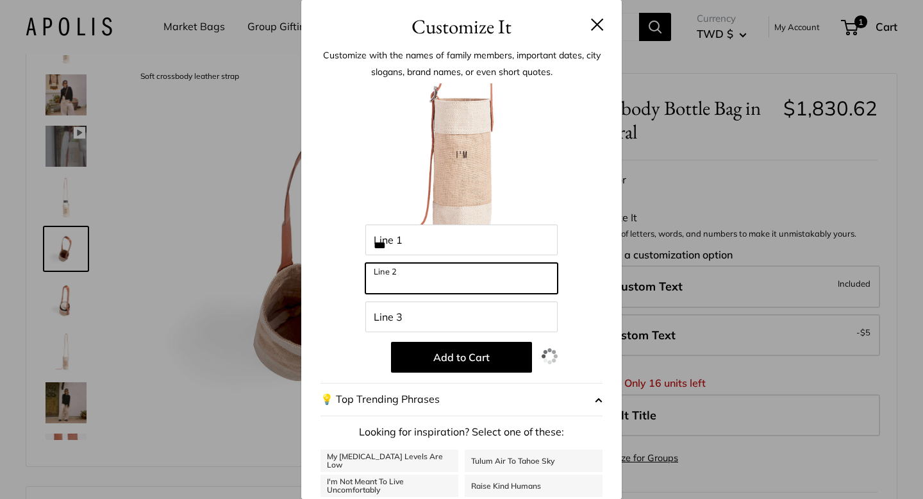
click at [513, 263] on input "Line 2" at bounding box center [461, 278] width 192 height 31
type input "***"
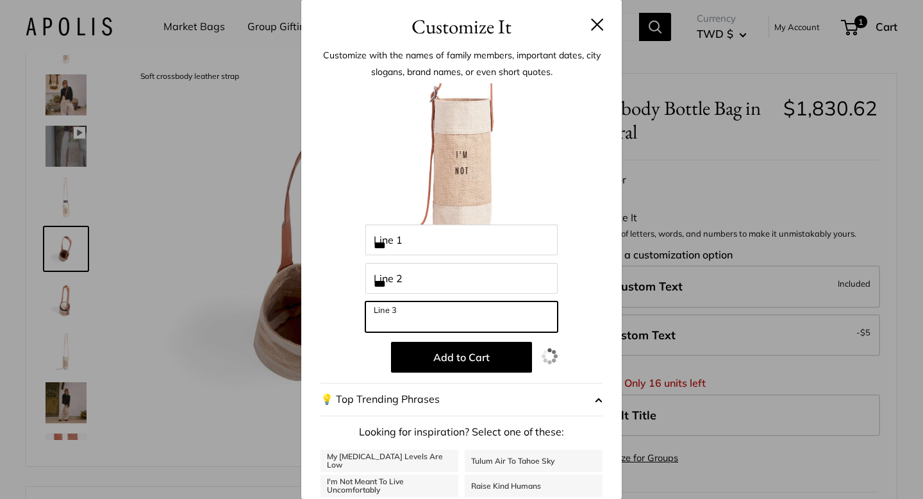
click at [484, 308] on input "Line 3" at bounding box center [461, 316] width 192 height 31
type input "**********"
click at [351, 212] on div at bounding box center [461, 153] width 282 height 141
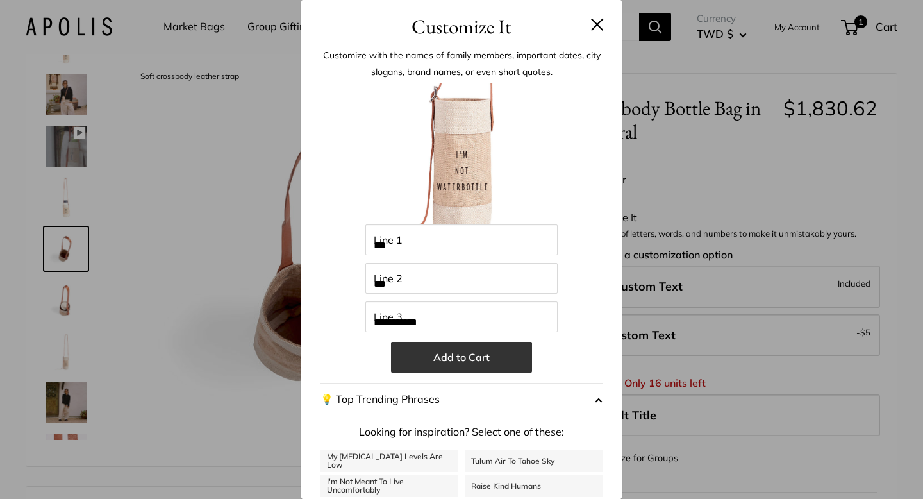
click at [415, 363] on button "Add to Cart" at bounding box center [461, 357] width 141 height 31
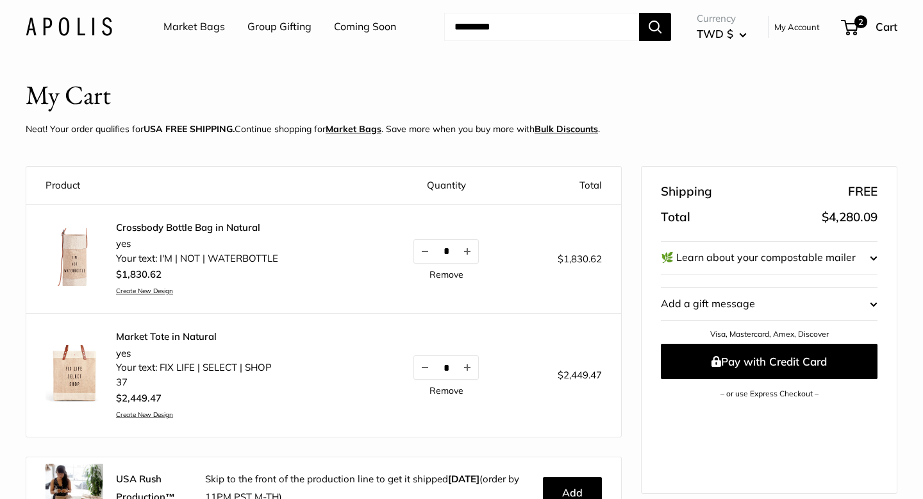
click at [725, 258] on button "🌿 Learn about your compostable mailer" at bounding box center [769, 258] width 217 height 32
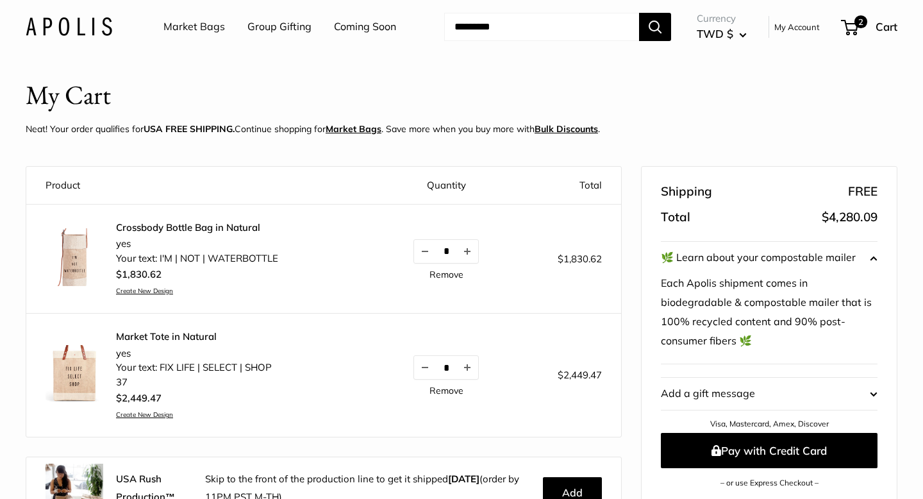
click at [725, 258] on button "🌿 Learn about your compostable mailer" at bounding box center [769, 258] width 217 height 32
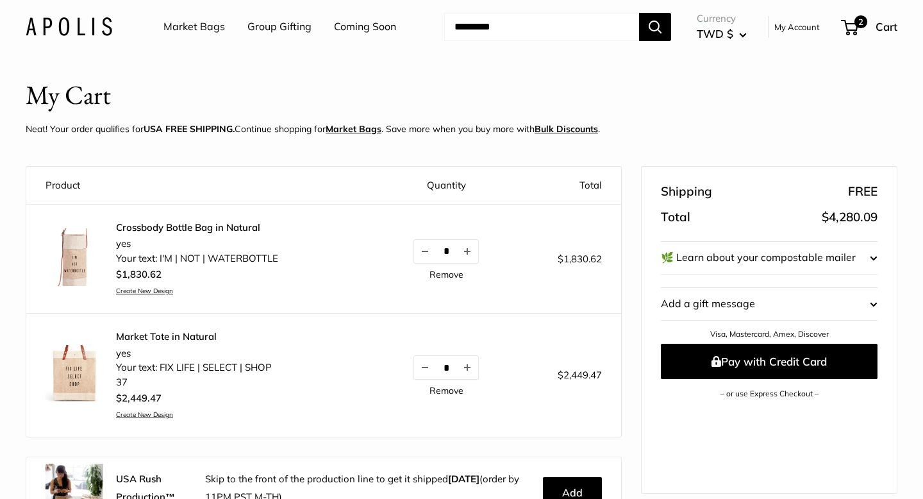
click at [715, 295] on button "Add a gift message Edit" at bounding box center [769, 304] width 217 height 32
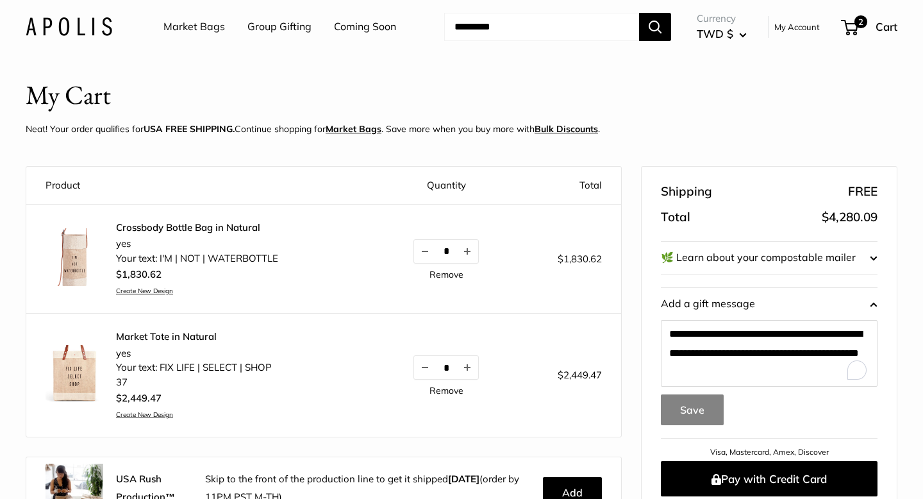
click at [715, 295] on button "Add a gift message Edit" at bounding box center [769, 304] width 217 height 32
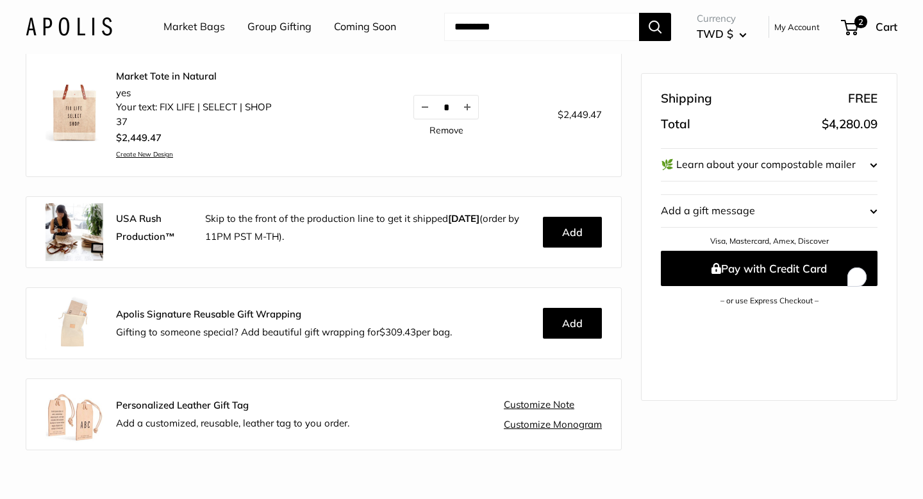
scroll to position [261, 0]
click at [277, 429] on p "Personalized Leather Gift Tag Add a customized, reusable, leather tag to you or…" at bounding box center [232, 413] width 233 height 36
click at [556, 428] on link "Customize Monogram" at bounding box center [553, 424] width 98 height 12
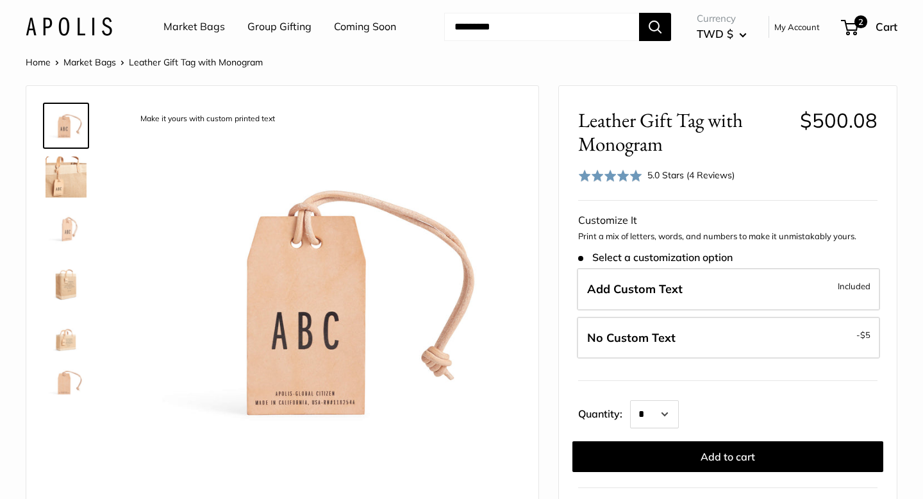
click at [58, 236] on img at bounding box center [66, 228] width 41 height 41
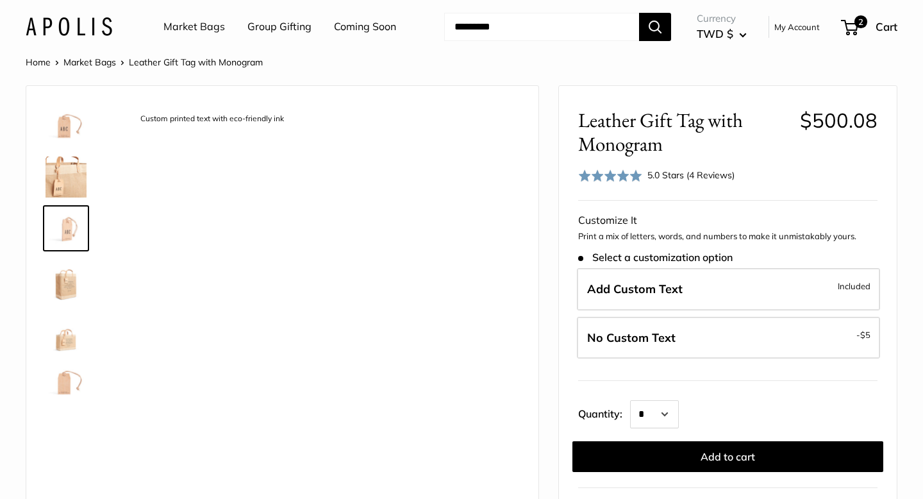
click at [69, 209] on img at bounding box center [66, 228] width 41 height 41
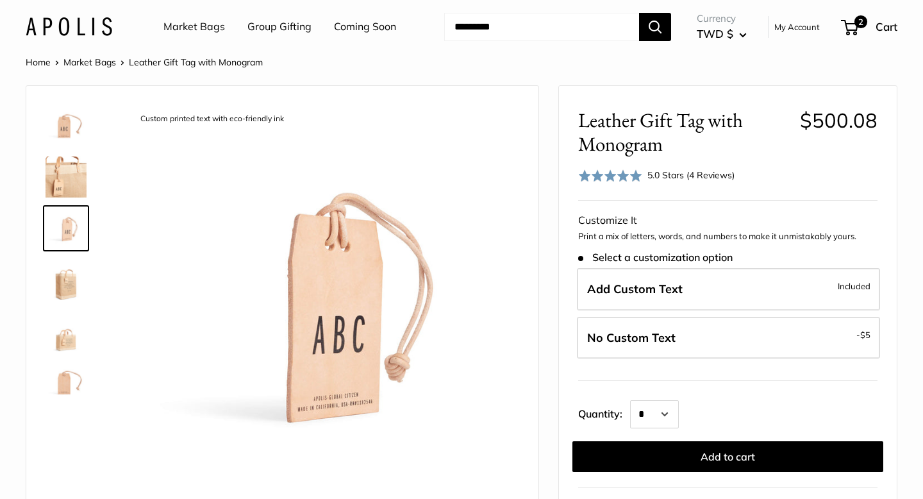
click at [68, 186] on img at bounding box center [66, 176] width 41 height 41
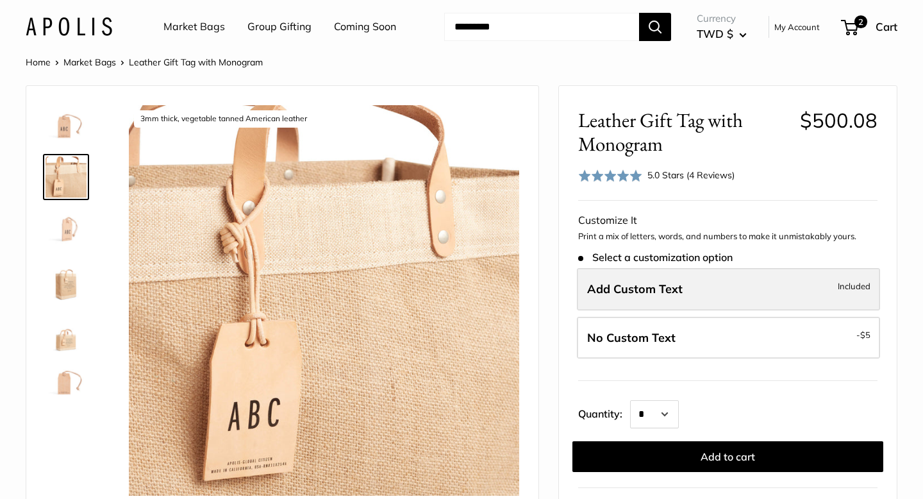
click at [681, 280] on label "Add Custom Text Included" at bounding box center [728, 289] width 303 height 42
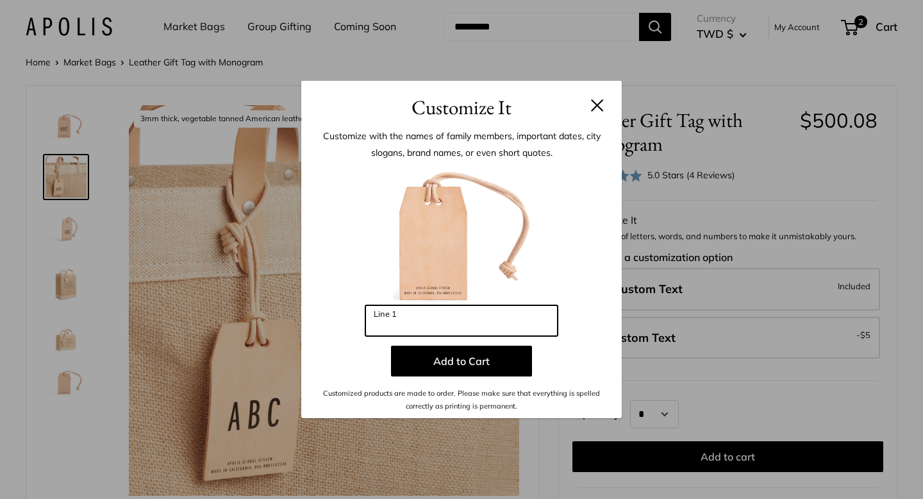
click at [456, 310] on input "Line 1" at bounding box center [461, 320] width 192 height 31
type input "*"
type input "***"
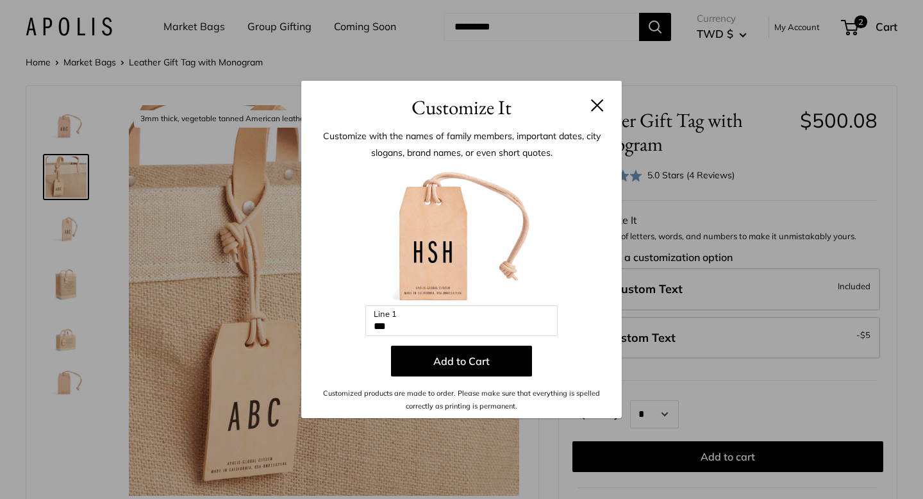
click at [592, 106] on button at bounding box center [597, 105] width 13 height 13
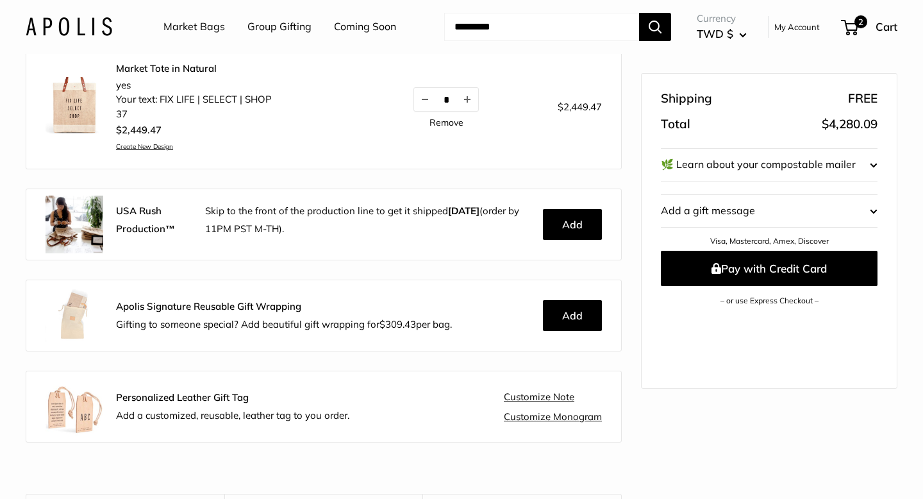
click at [531, 415] on link "Customize Monogram" at bounding box center [553, 417] width 98 height 12
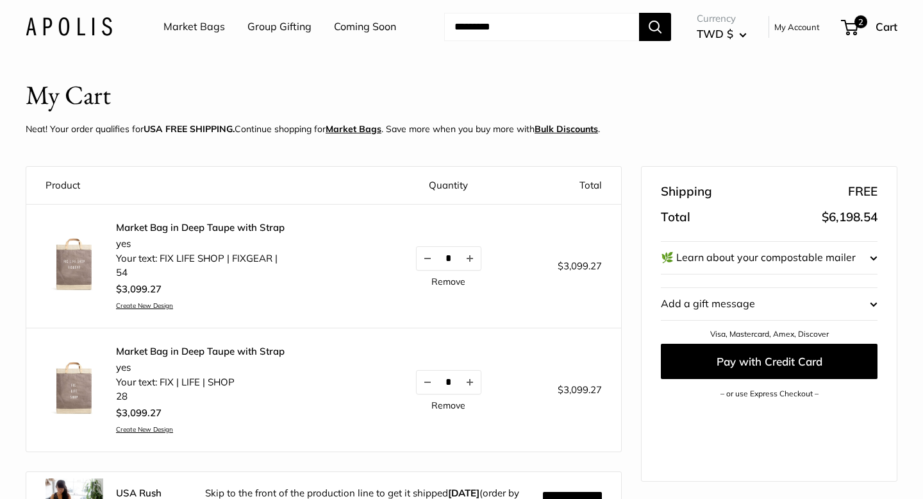
scroll to position [275, 0]
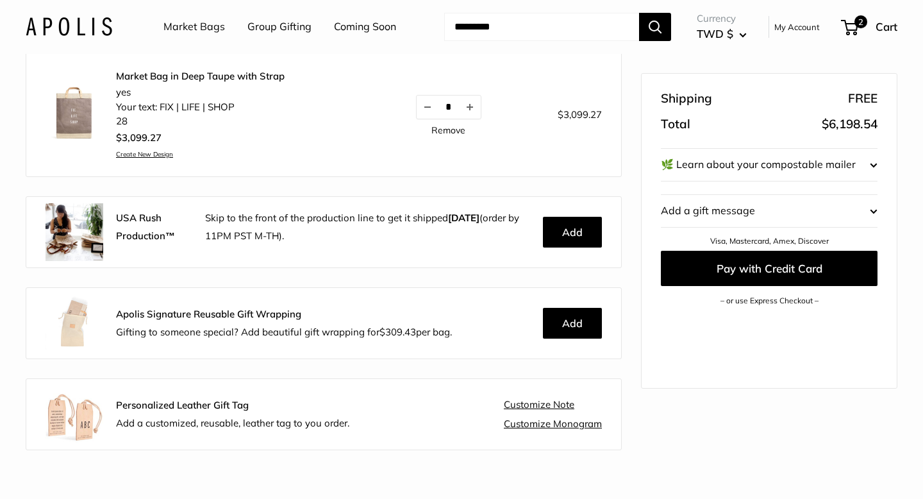
click at [531, 402] on link "Customize Note" at bounding box center [539, 405] width 70 height 12
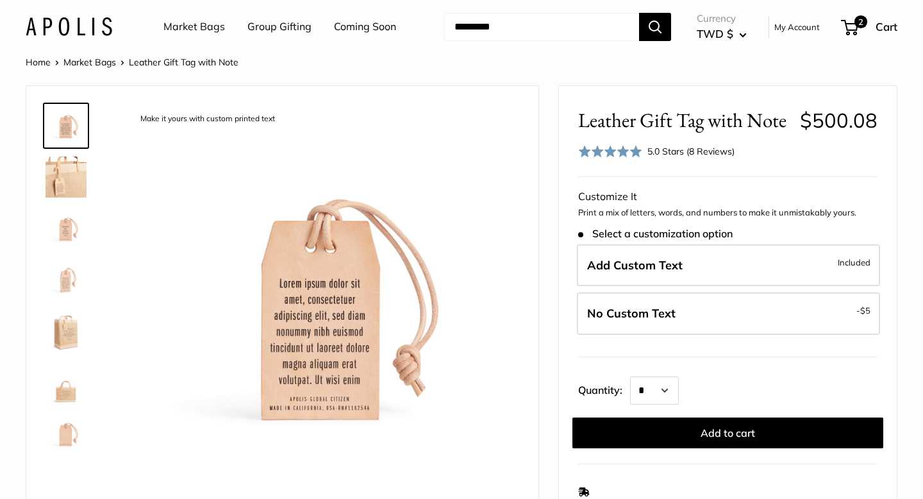
click at [75, 176] on img at bounding box center [66, 176] width 41 height 41
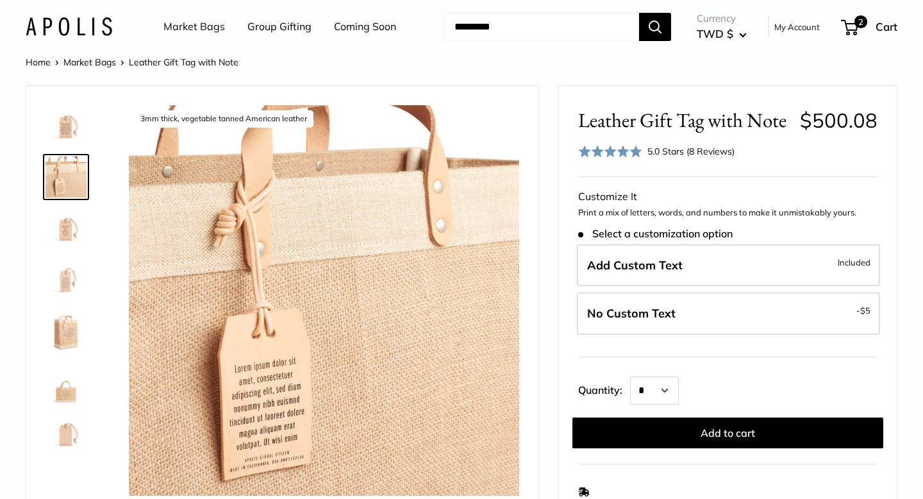
click at [68, 320] on img at bounding box center [66, 330] width 41 height 41
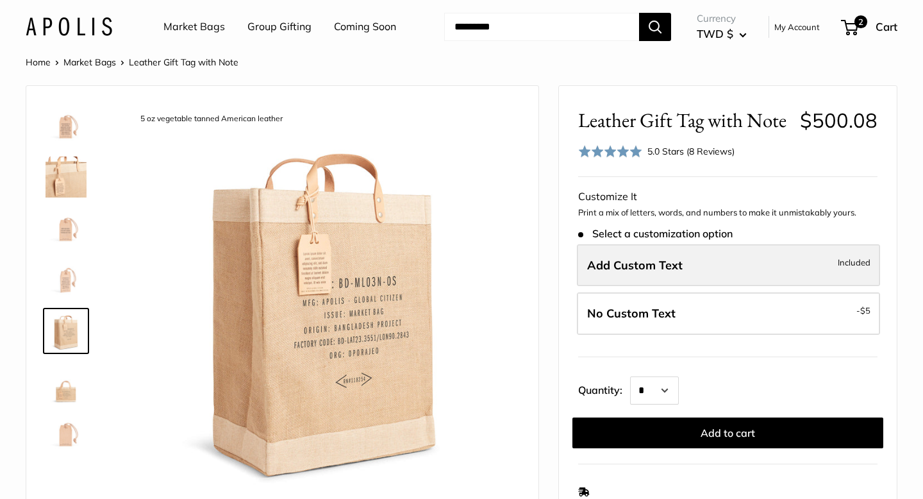
click at [681, 262] on span "Add Custom Text" at bounding box center [634, 265] width 95 height 15
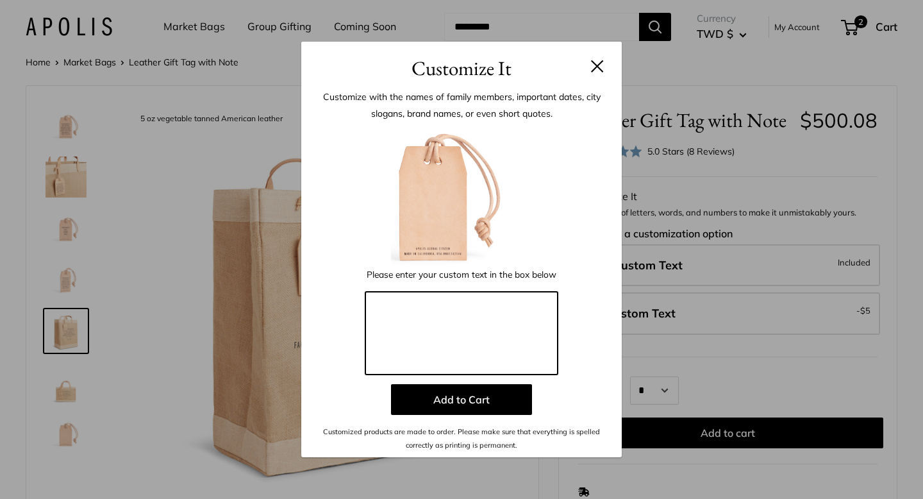
click at [465, 304] on textarea at bounding box center [461, 333] width 192 height 83
type textarea "*"
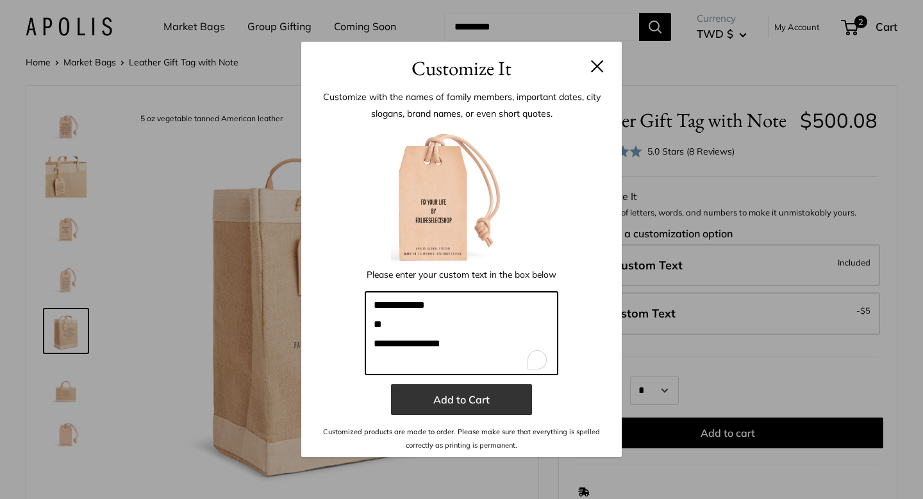
type textarea "**********"
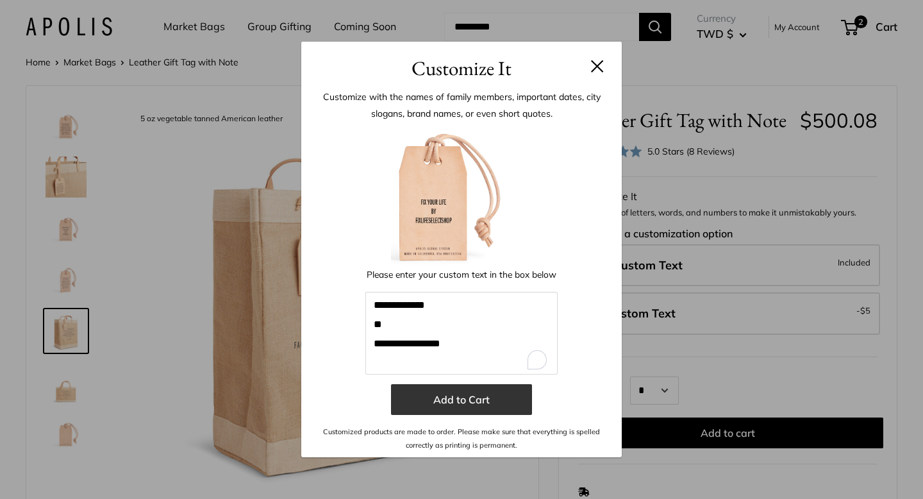
click at [442, 395] on button "Add to Cart" at bounding box center [461, 399] width 141 height 31
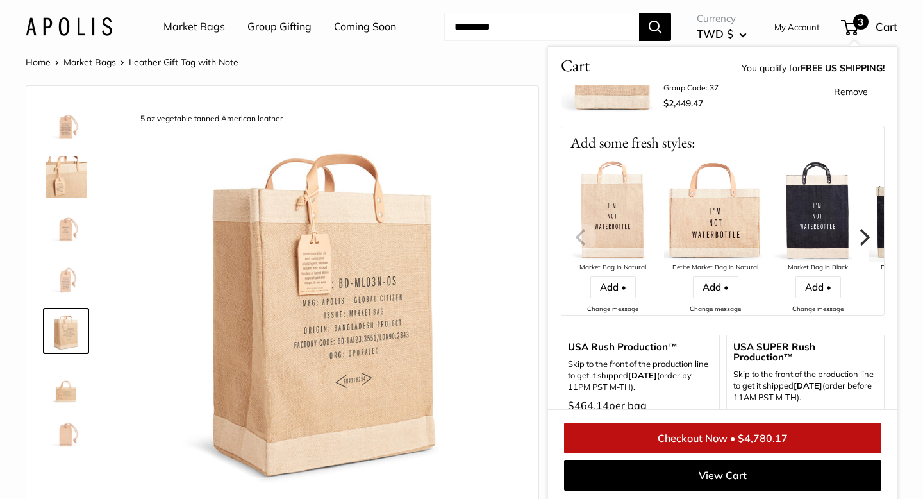
scroll to position [368, 0]
